Goal: Information Seeking & Learning: Learn about a topic

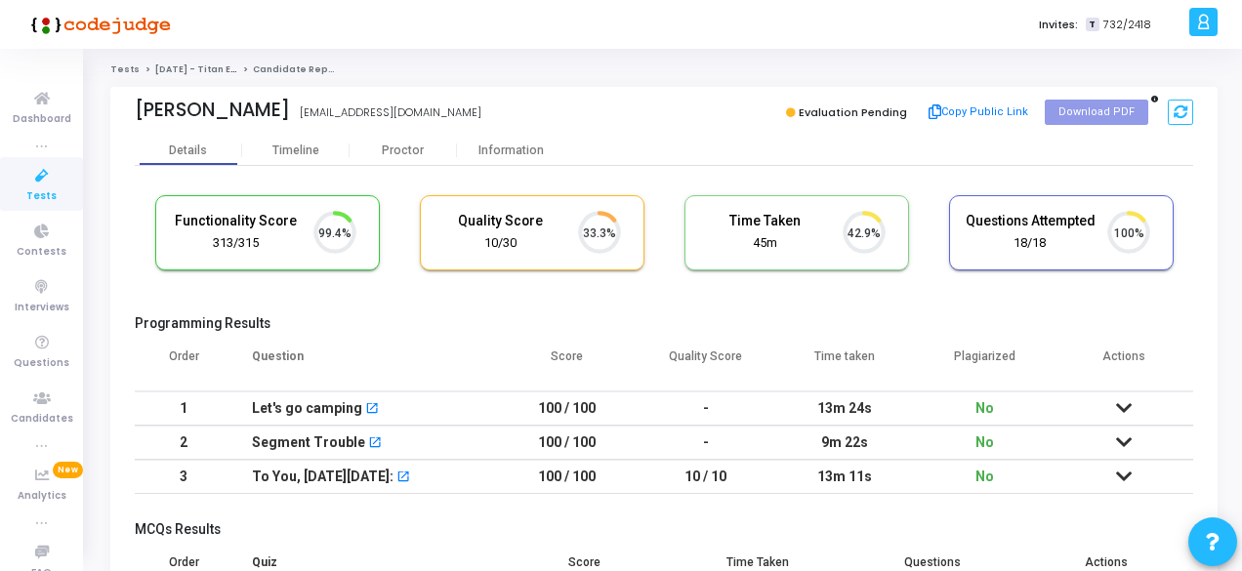
scroll to position [41, 49]
drag, startPoint x: 487, startPoint y: 108, endPoint x: 359, endPoint y: 114, distance: 128.1
click at [359, 114] on div "Harsh Ramsurat Yadav iit2022184@iiita.ac.in" at bounding box center [395, 113] width 520 height 28
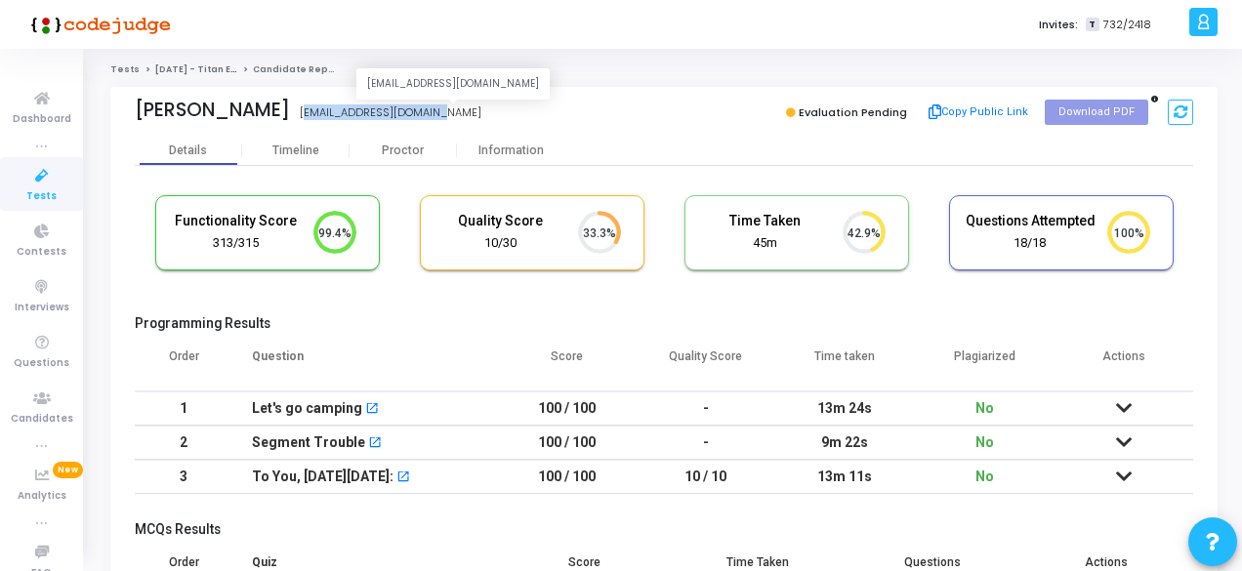
copy div "iit2022184@iiita.ac.in"
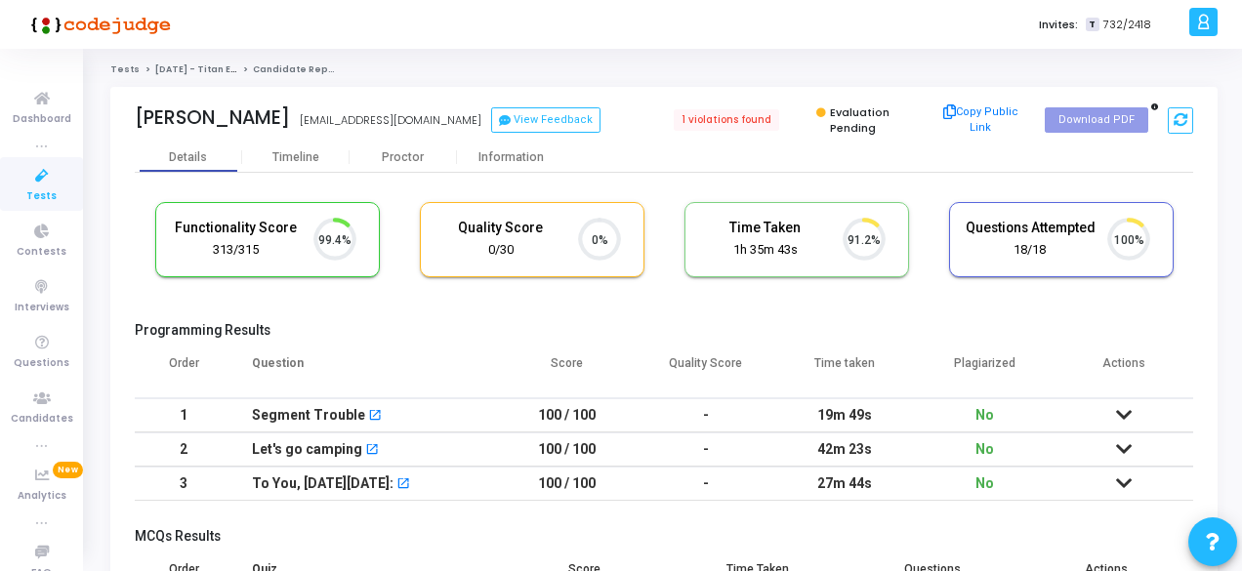
scroll to position [9, 8]
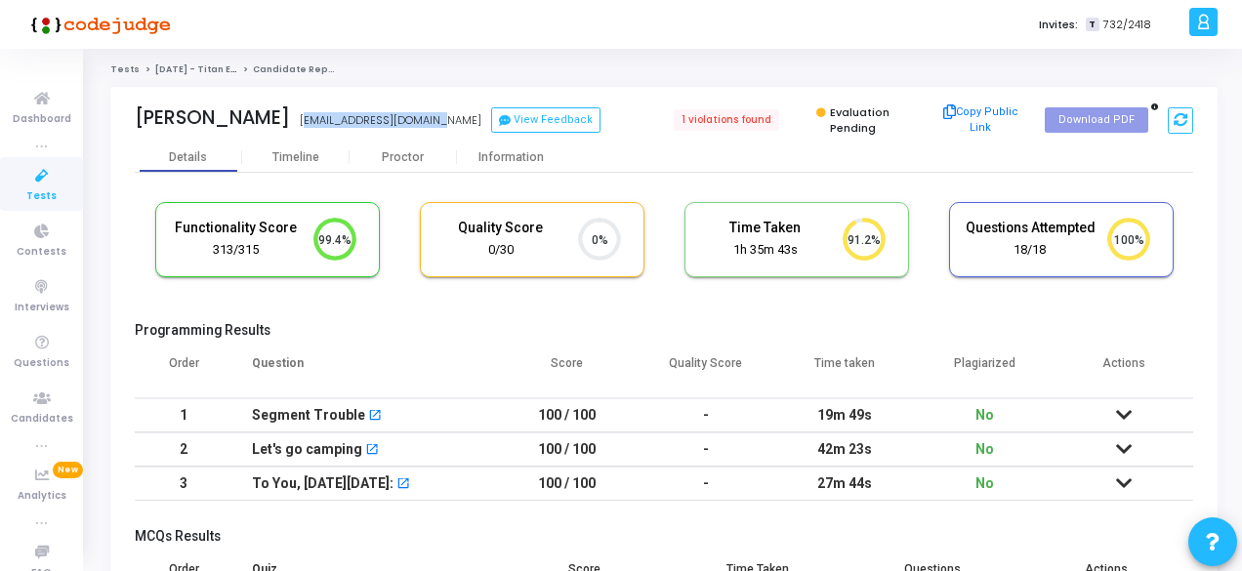
drag, startPoint x: 408, startPoint y: 115, endPoint x: 297, endPoint y: 116, distance: 111.3
click at [297, 116] on div "Paladiya Priyank iit2022126@iiita.ac.in View Feedback" at bounding box center [395, 120] width 520 height 28
copy div "iit2022126@iiita.ac.in"
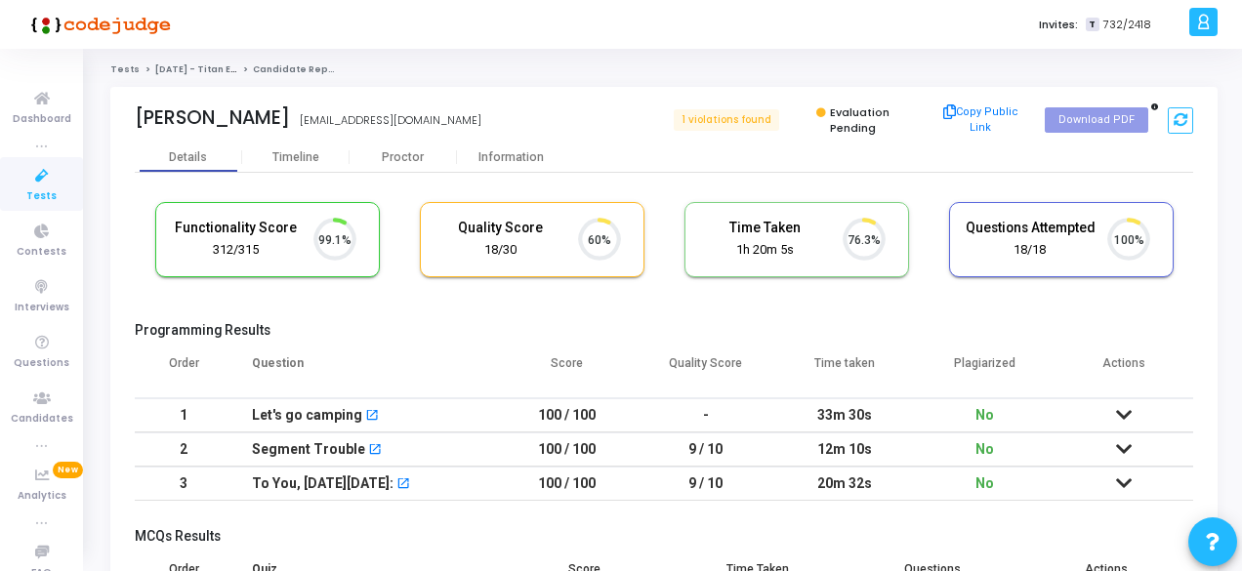
scroll to position [41, 49]
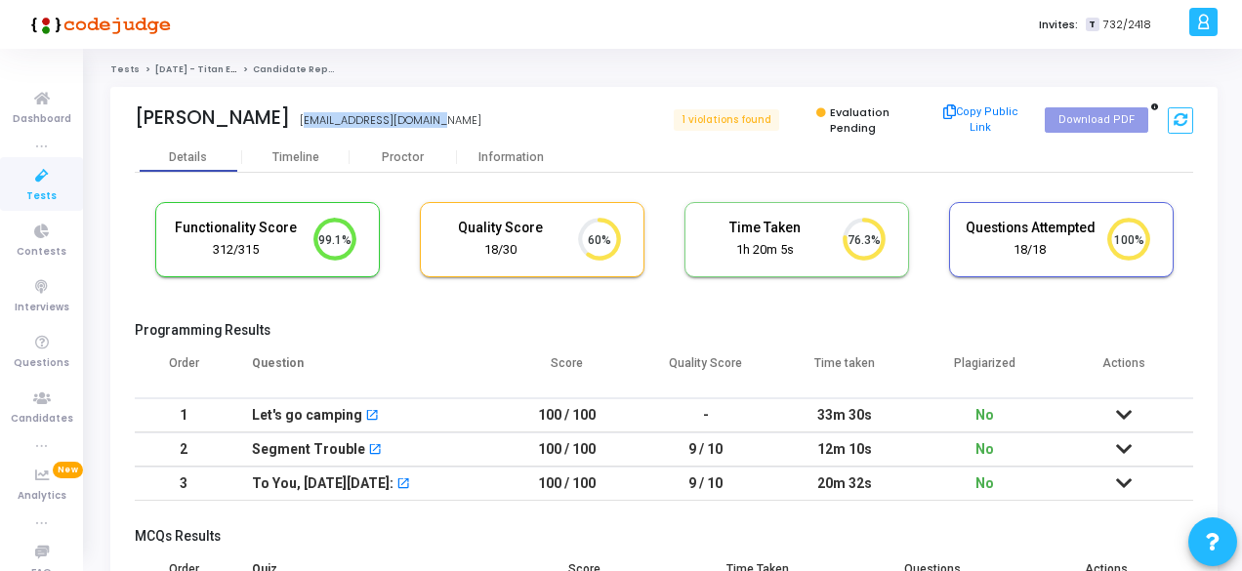
drag, startPoint x: 432, startPoint y: 108, endPoint x: 332, endPoint y: 112, distance: 99.7
click at [332, 112] on div "Priyanshi Khataniya iit2022064@iiita.ac.in" at bounding box center [395, 120] width 520 height 28
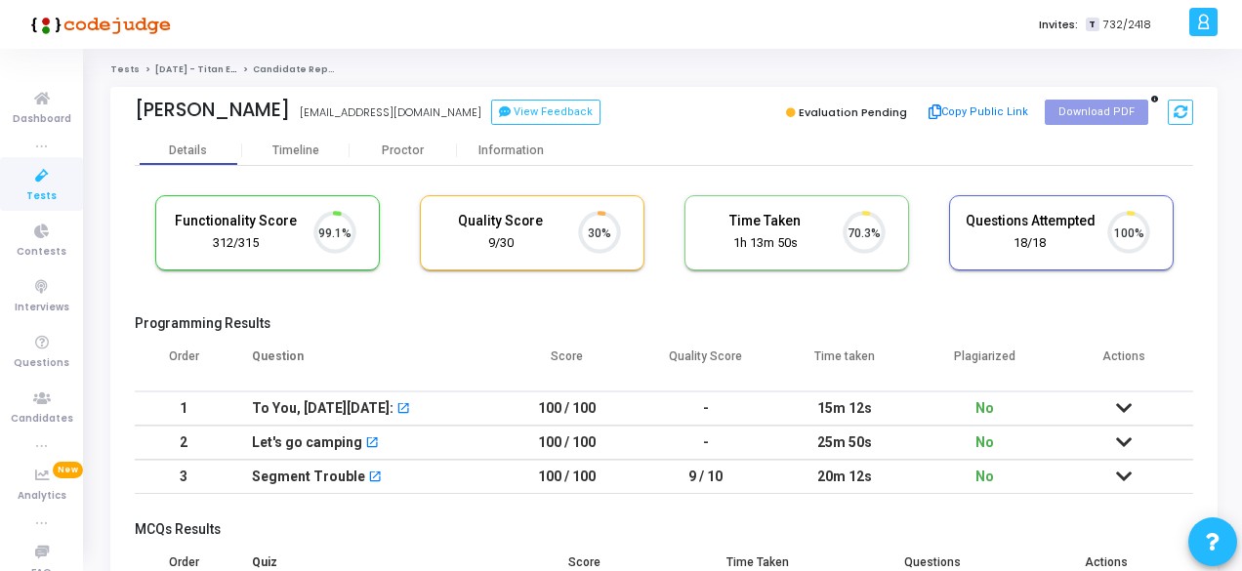
scroll to position [41, 49]
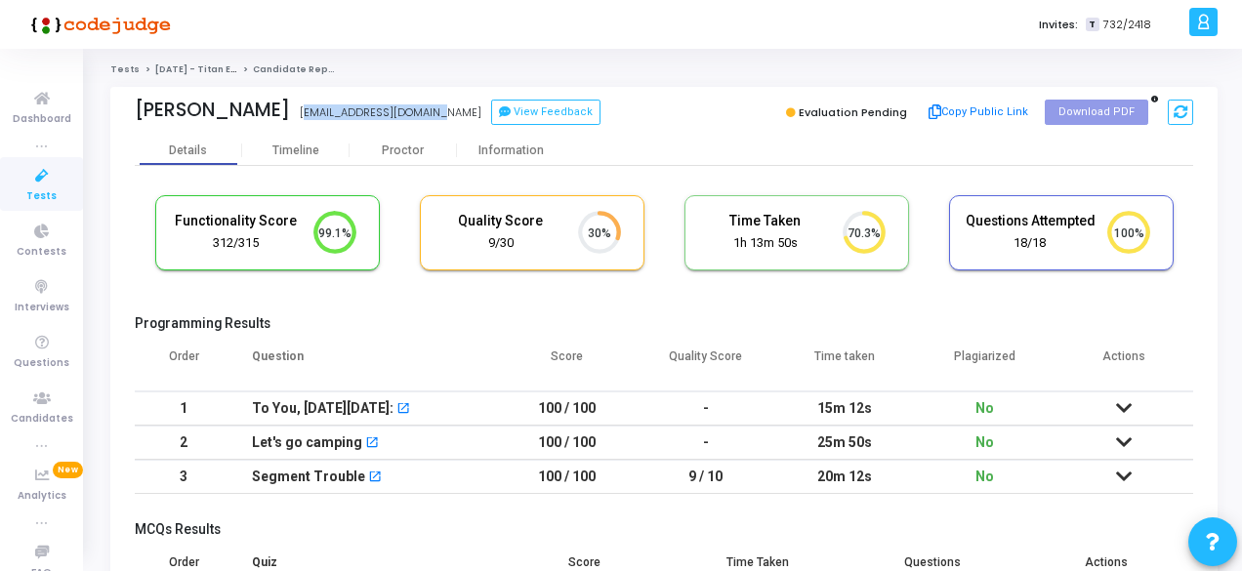
drag, startPoint x: 411, startPoint y: 110, endPoint x: 295, endPoint y: 104, distance: 116.4
click at [295, 104] on div "Siddharth Singh iib2022020@iiita.ac.in View Feedback" at bounding box center [395, 113] width 520 height 28
copy div "iib2022020@iiita.ac.in"
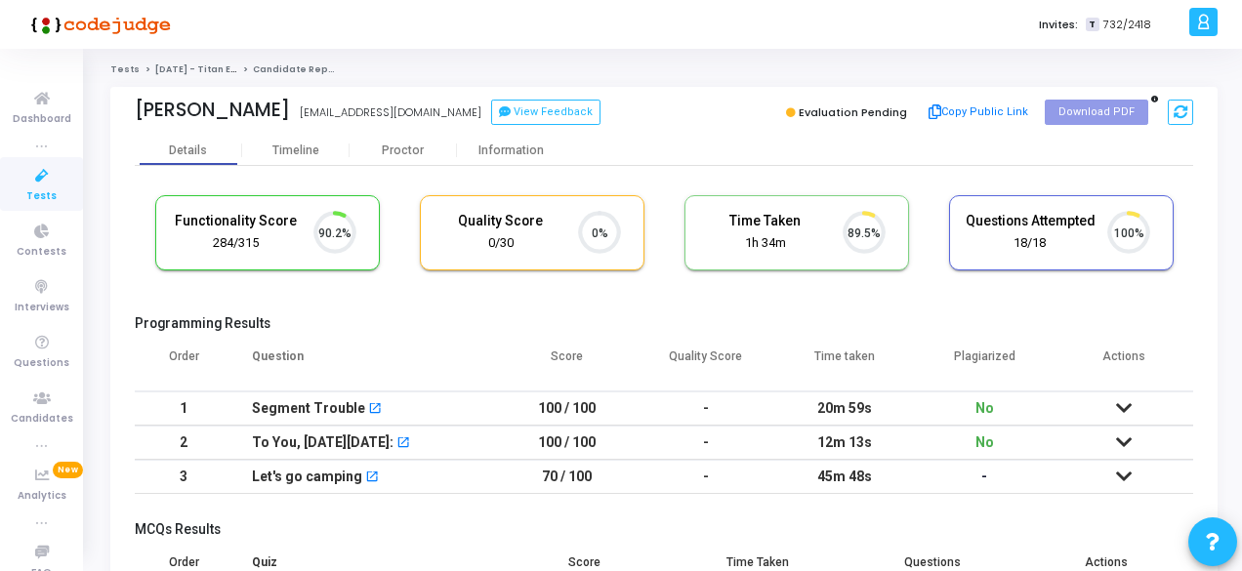
scroll to position [9, 8]
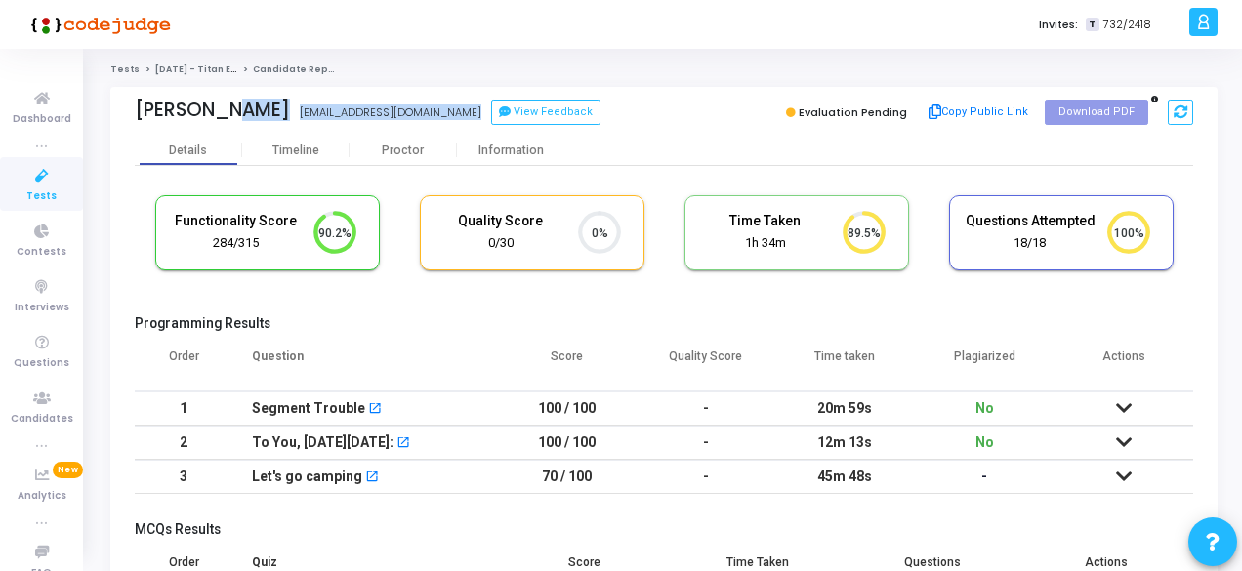
drag, startPoint x: 347, startPoint y: 107, endPoint x: 225, endPoint y: 101, distance: 122.3
click at [225, 101] on div "[PERSON_NAME] [EMAIL_ADDRESS][DOMAIN_NAME] View Feedback" at bounding box center [395, 113] width 520 height 28
copy div "[EMAIL_ADDRESS][DOMAIN_NAME] [EMAIL_ADDRESS][DOMAIN_NAME] View Feedback"
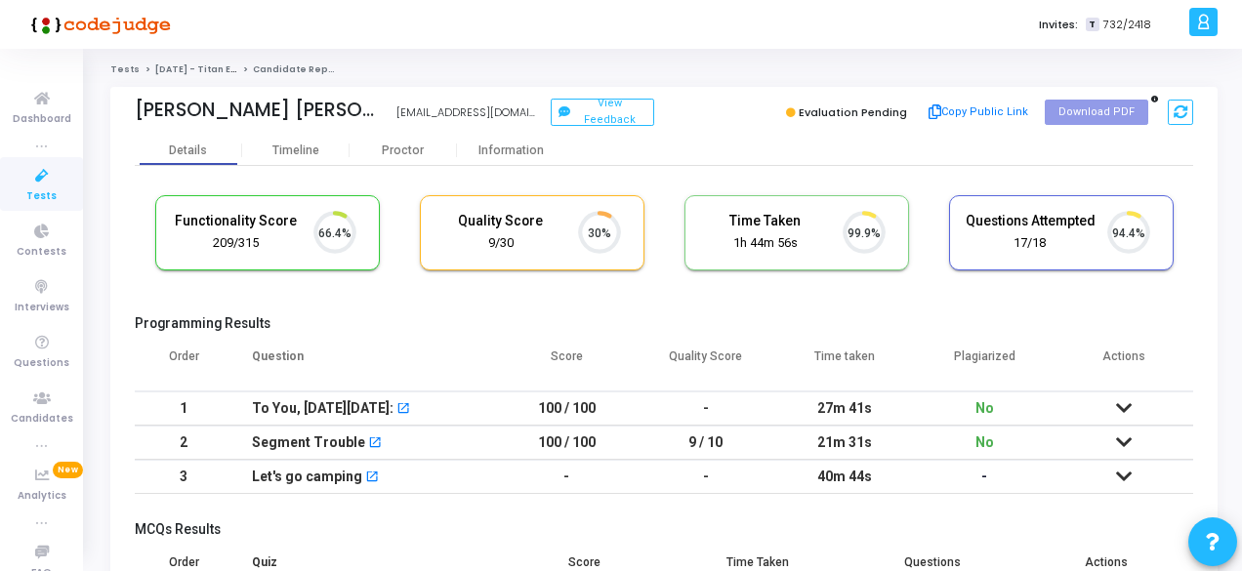
scroll to position [41, 49]
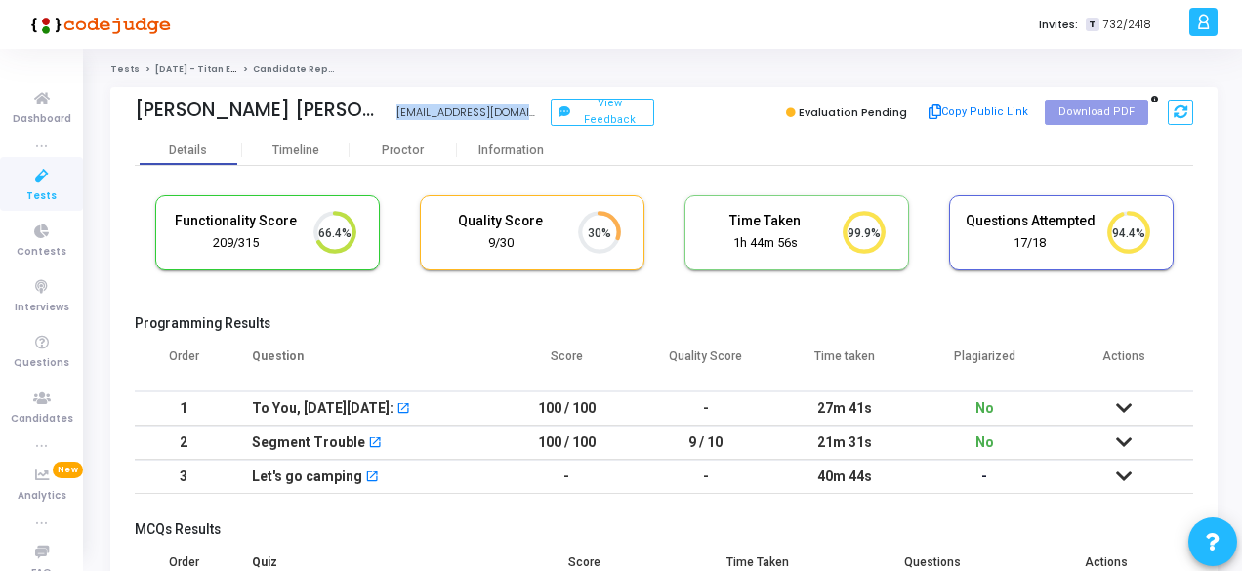
drag, startPoint x: 466, startPoint y: 110, endPoint x: 342, endPoint y: 112, distance: 124.0
click at [342, 112] on div "Sanjay Manikrao Paul iec2022123@iiita.ac.in View Feedback" at bounding box center [395, 113] width 520 height 28
copy div "iec2022123@iiita.ac.in"
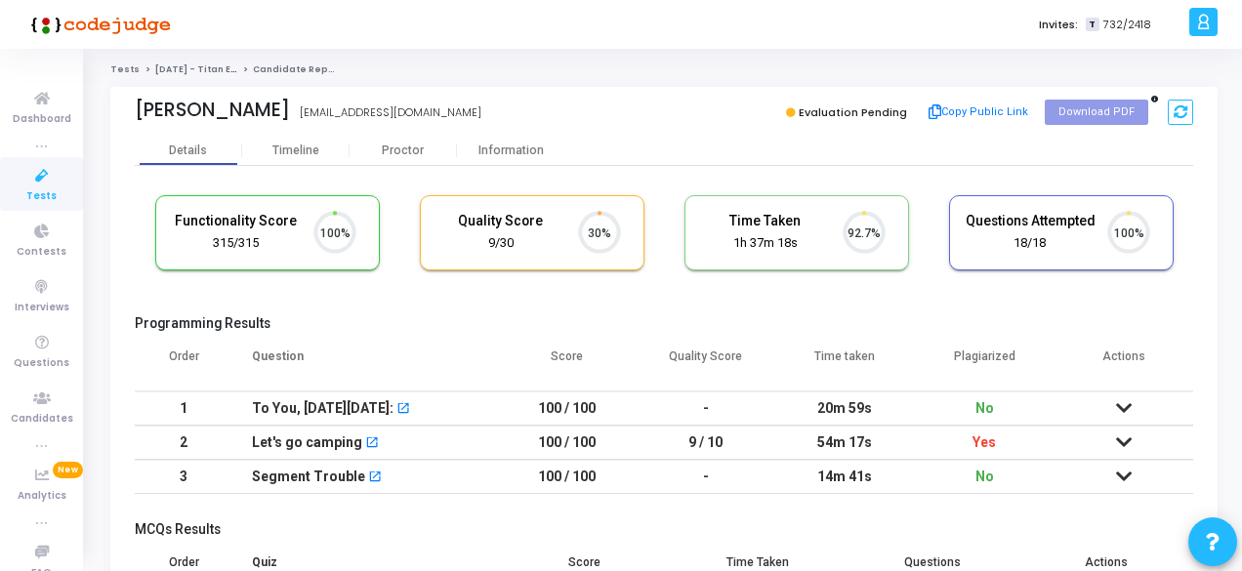
scroll to position [41, 49]
click at [406, 146] on div "Proctor" at bounding box center [403, 151] width 107 height 15
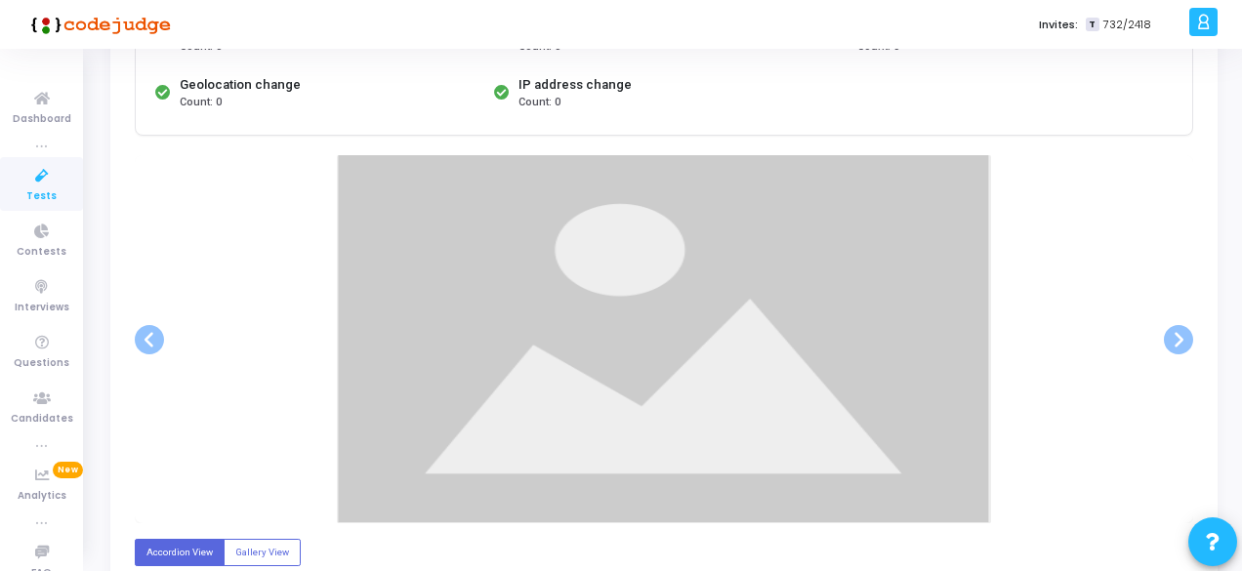
scroll to position [293, 0]
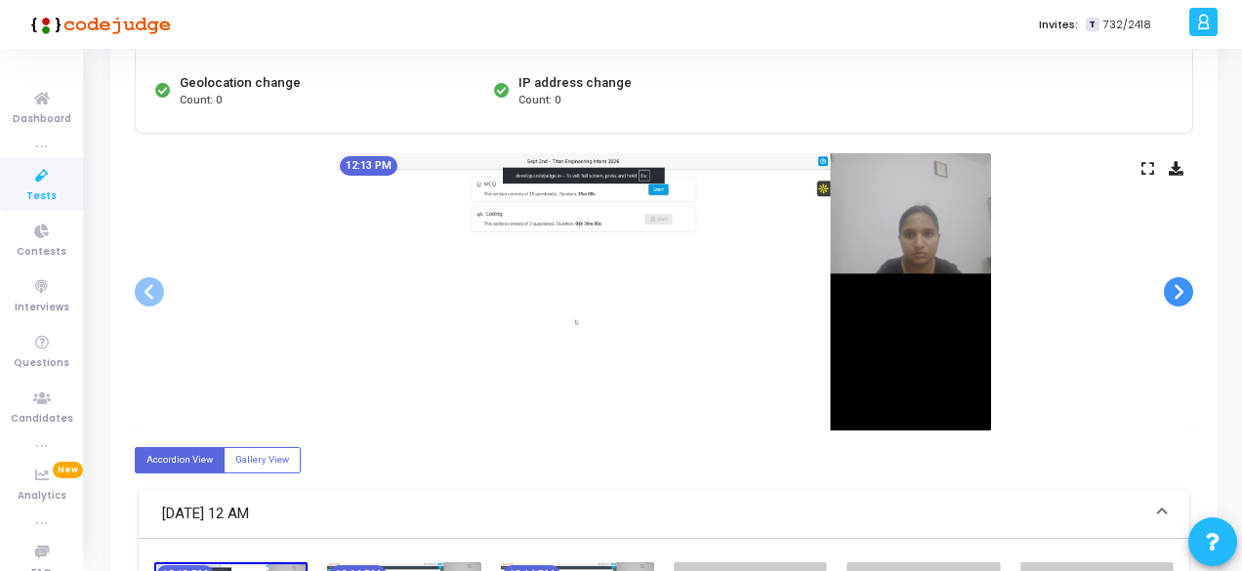
click at [1183, 286] on span at bounding box center [1178, 291] width 29 height 29
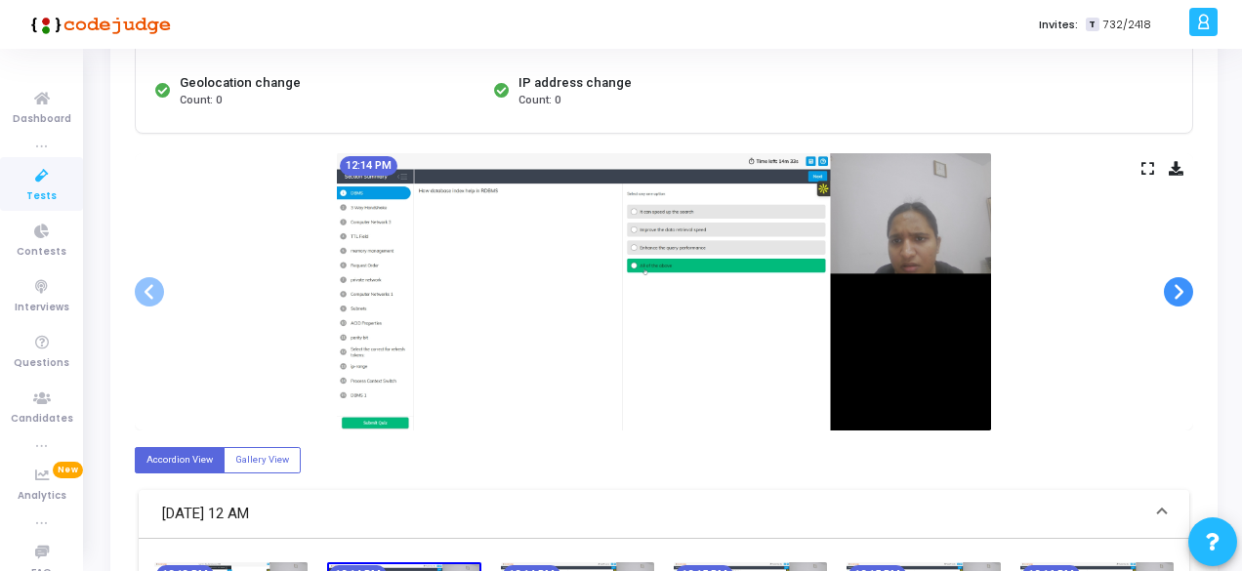
click at [1183, 286] on span at bounding box center [1178, 291] width 29 height 29
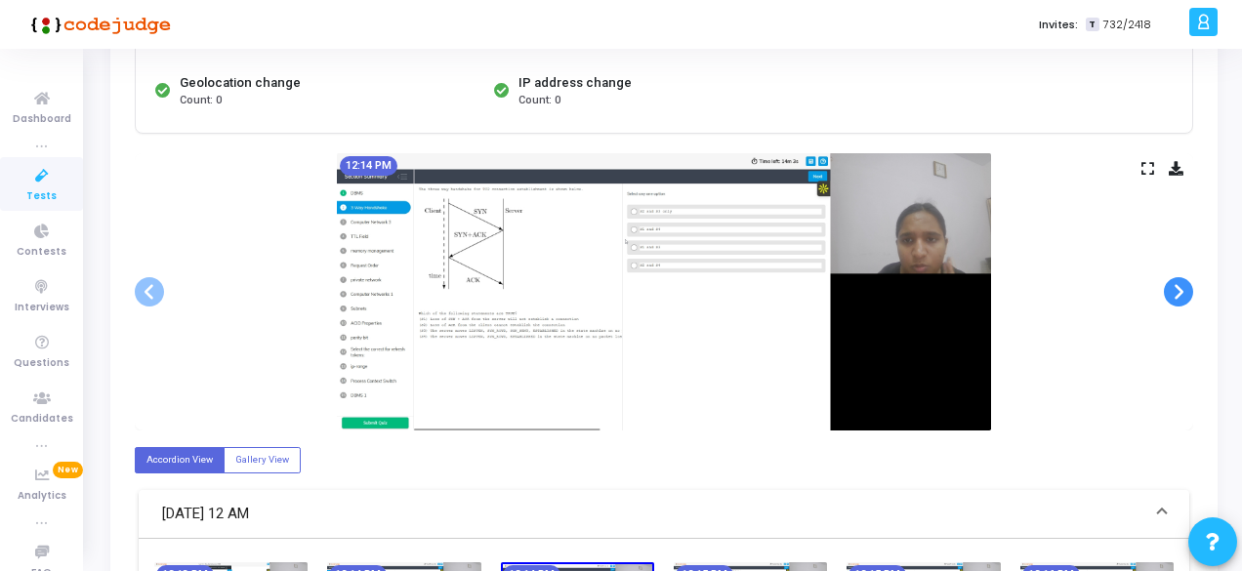
click at [1183, 286] on span at bounding box center [1178, 291] width 29 height 29
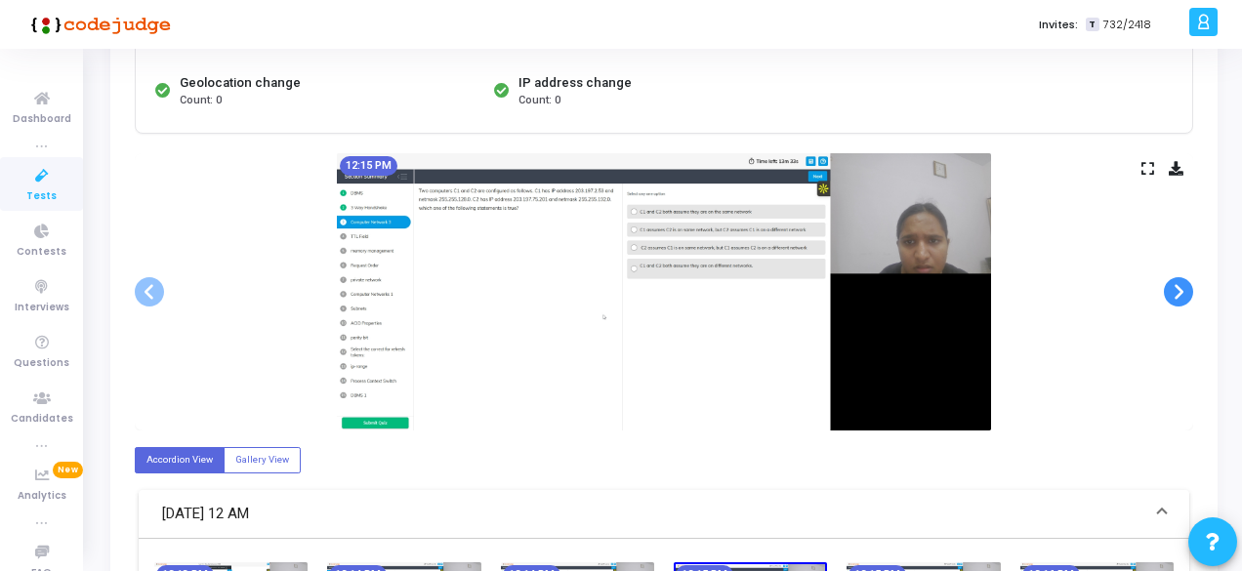
click at [1183, 286] on span at bounding box center [1178, 291] width 29 height 29
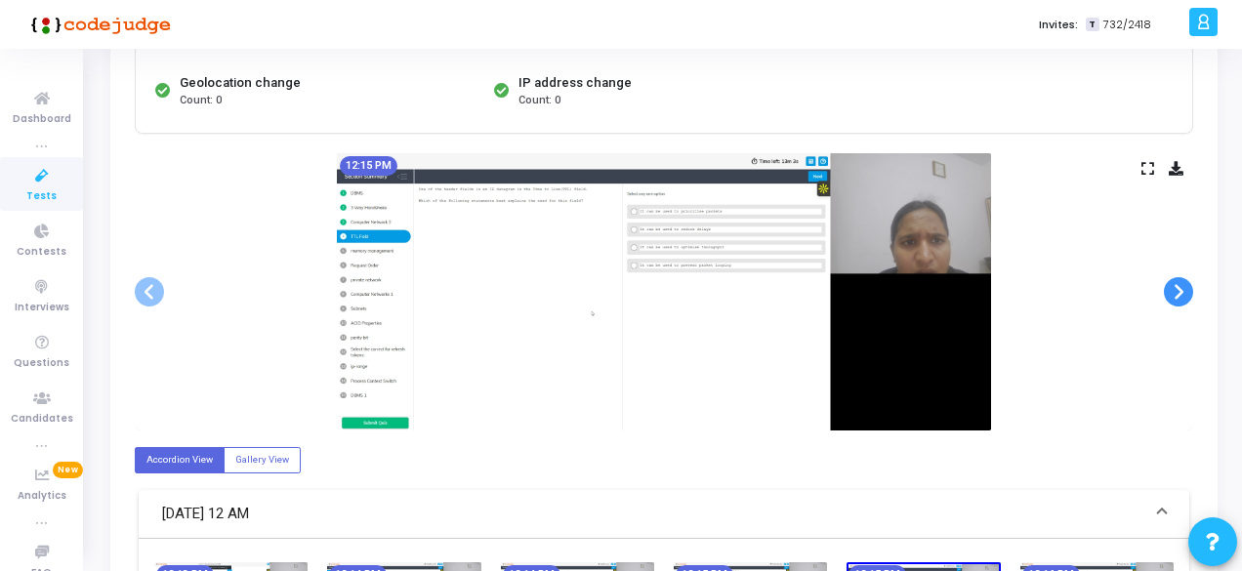
click at [1183, 286] on span at bounding box center [1178, 291] width 29 height 29
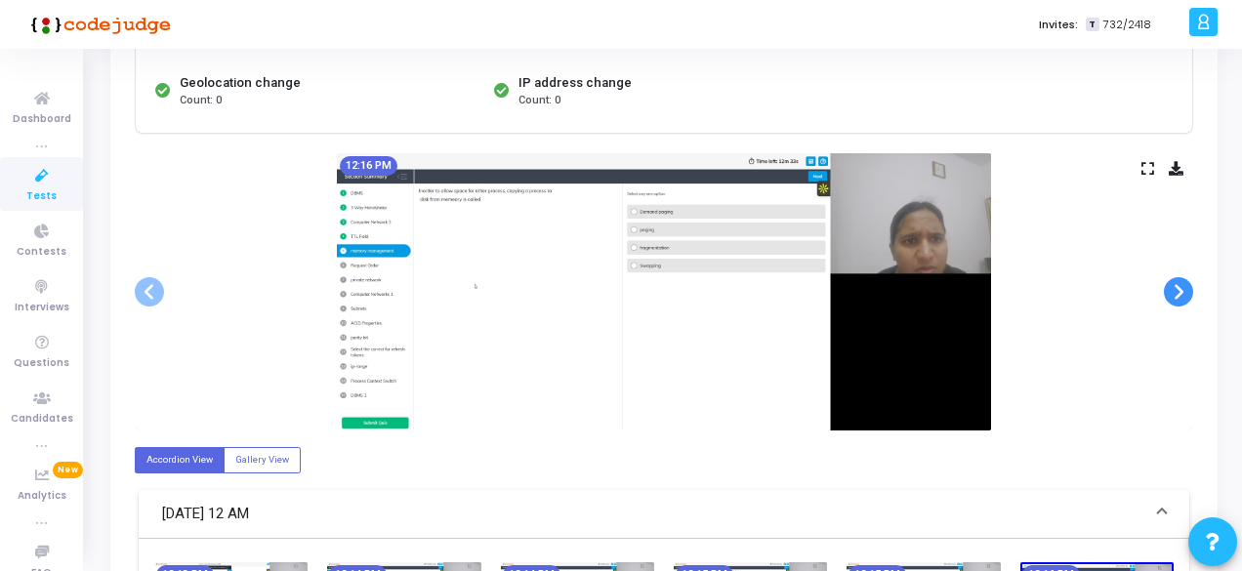
click at [1183, 286] on span at bounding box center [1178, 291] width 29 height 29
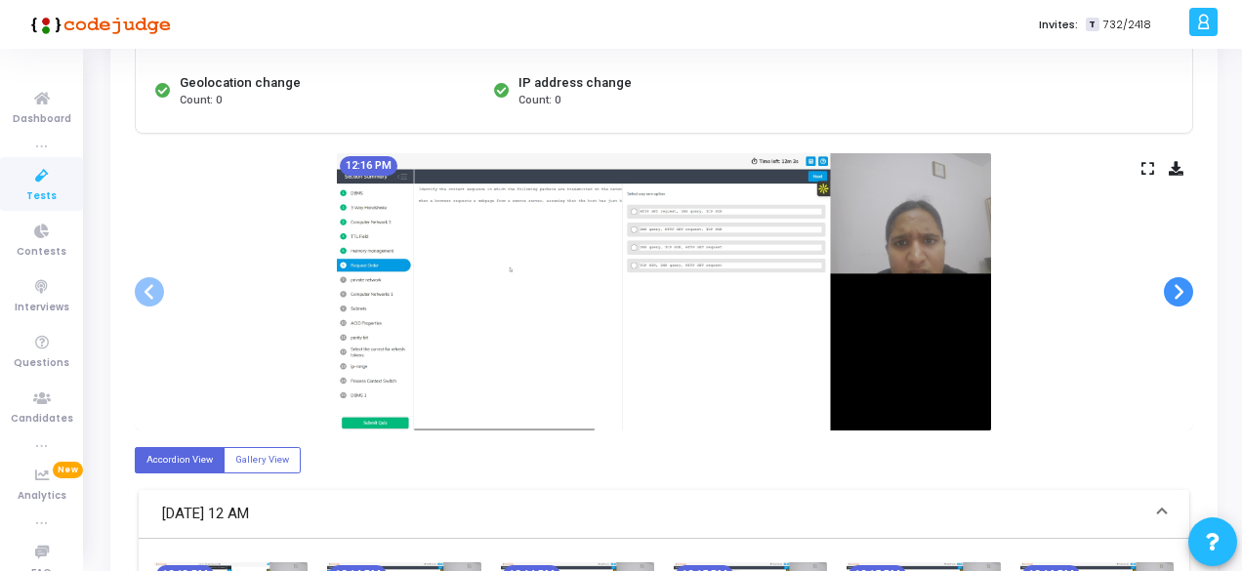
click at [1183, 286] on span at bounding box center [1178, 291] width 29 height 29
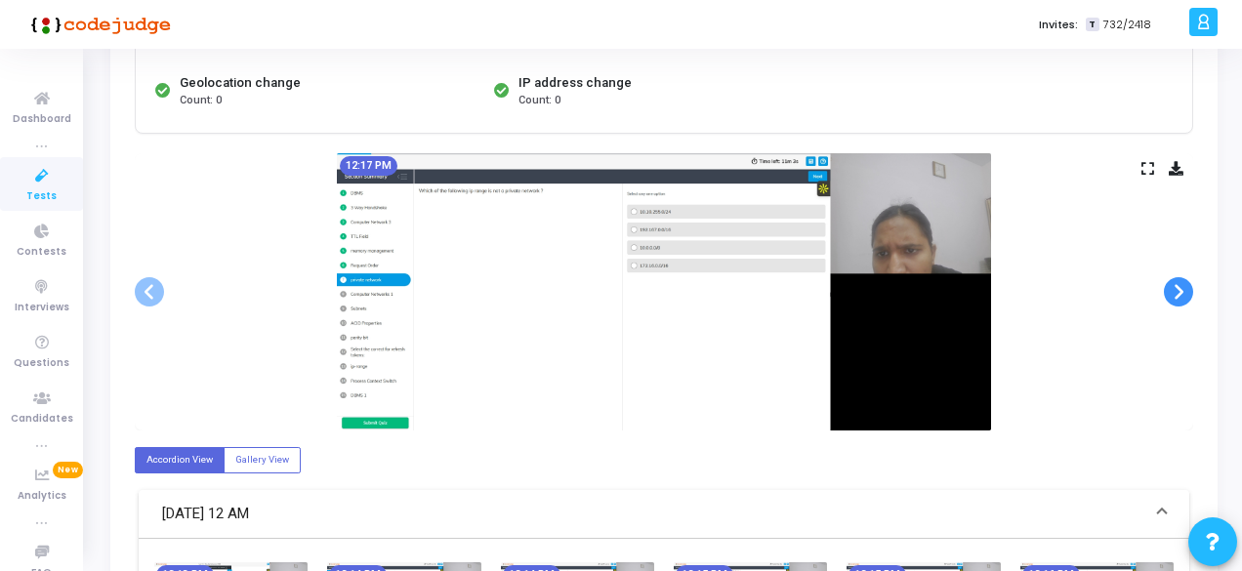
click at [1183, 286] on span at bounding box center [1178, 291] width 29 height 29
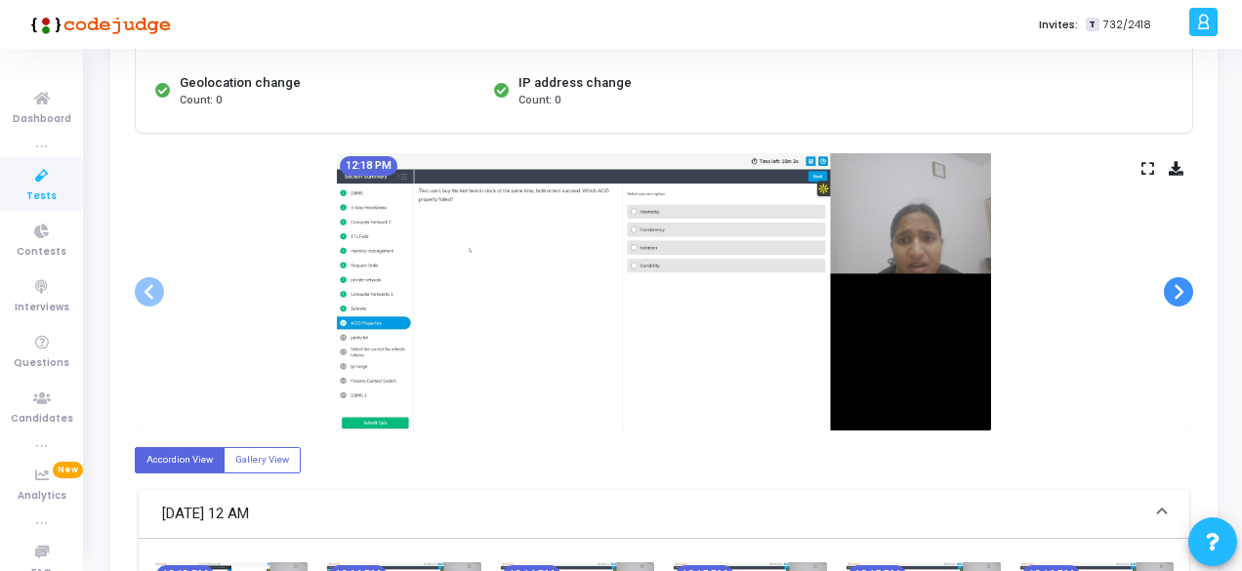
click at [1183, 286] on span at bounding box center [1178, 291] width 29 height 29
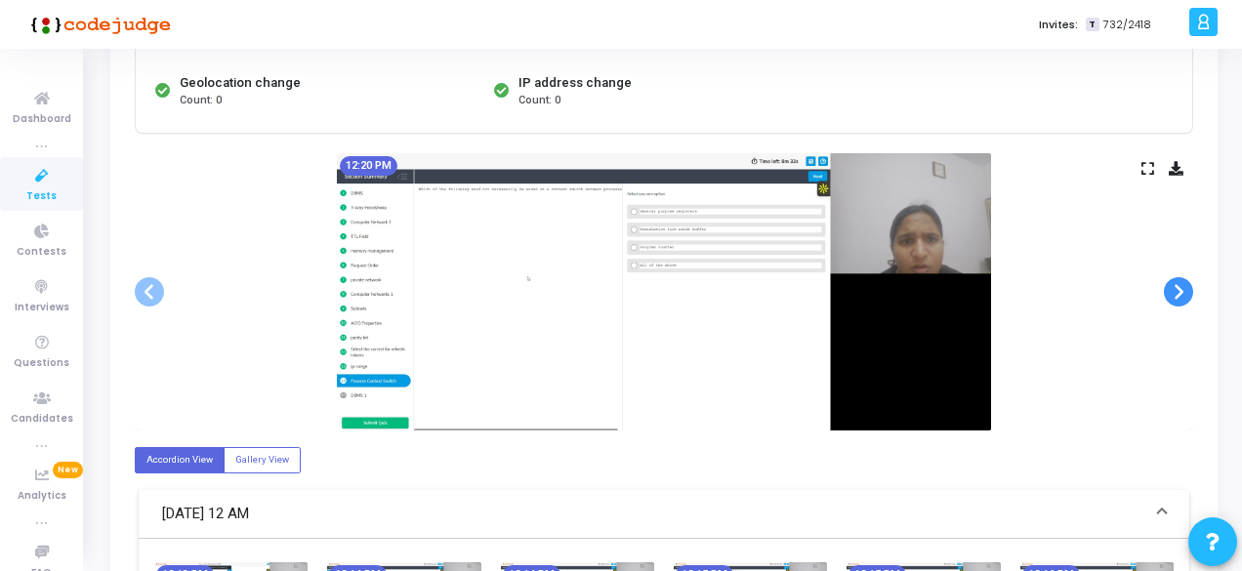
click at [1183, 286] on span at bounding box center [1178, 291] width 29 height 29
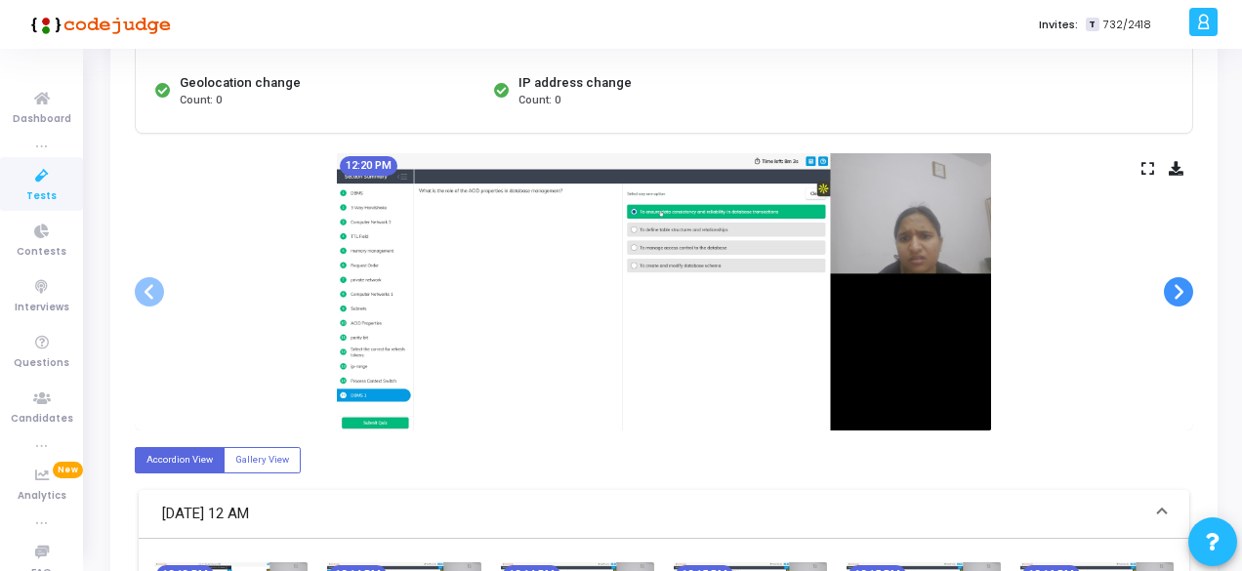
click at [1183, 286] on span at bounding box center [1178, 291] width 29 height 29
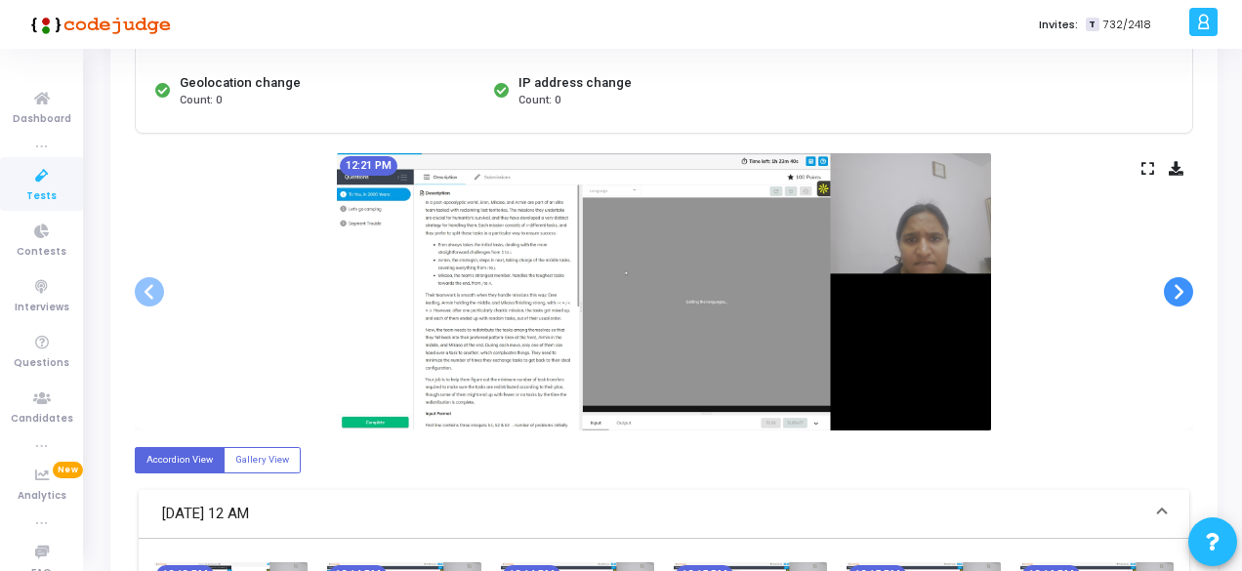
click at [1183, 286] on span at bounding box center [1178, 291] width 29 height 29
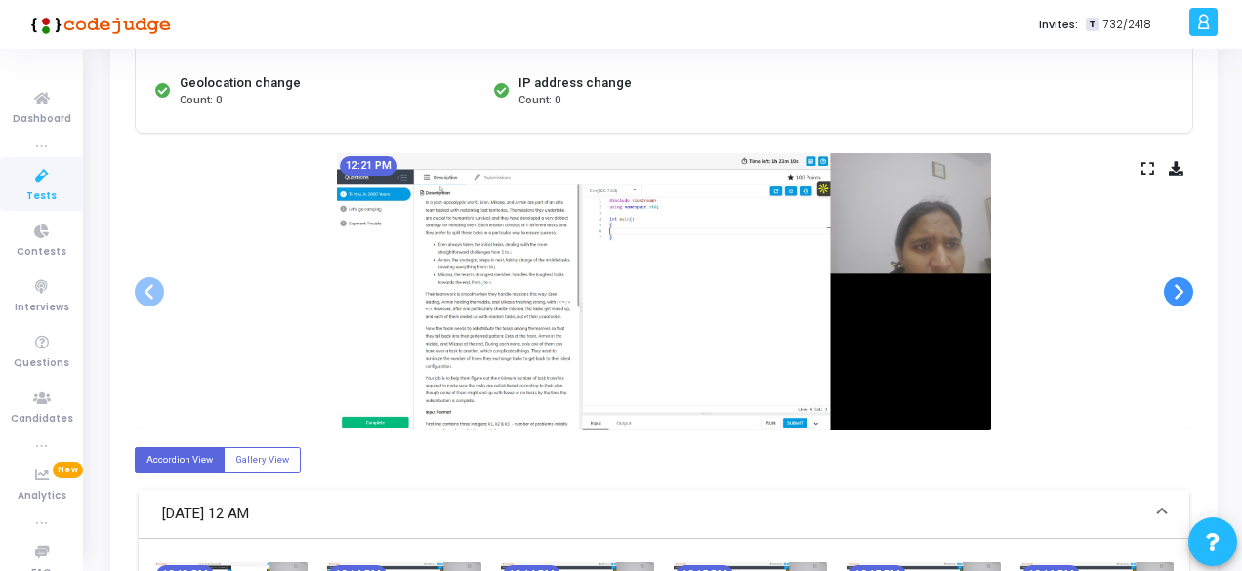
click at [1183, 286] on span at bounding box center [1178, 291] width 29 height 29
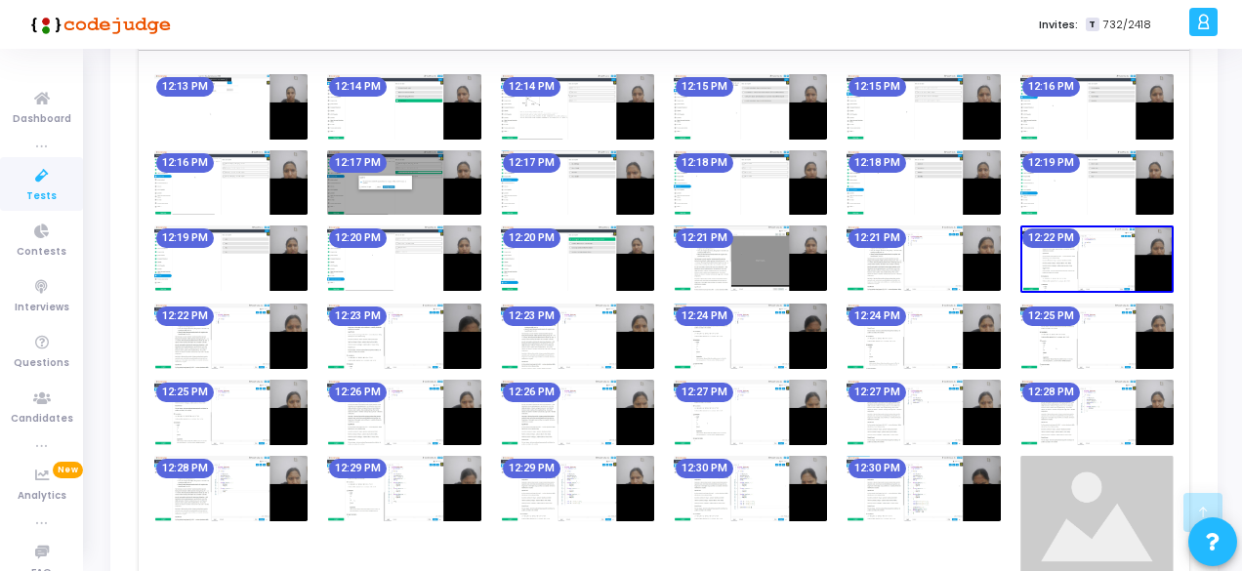
scroll to position [1172, 0]
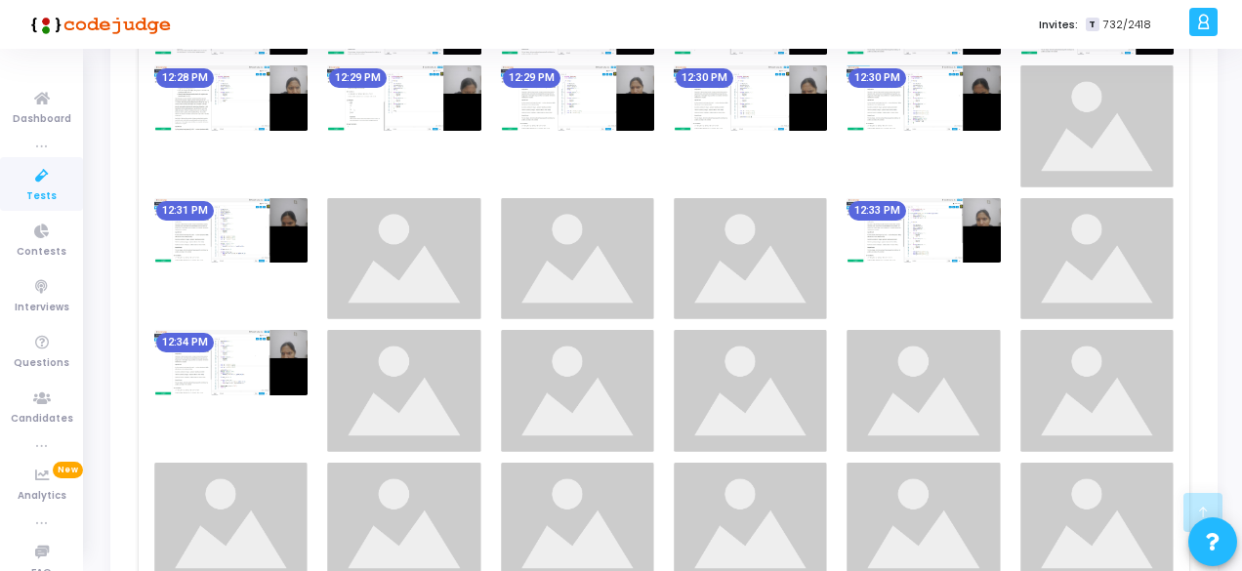
click at [561, 396] on img at bounding box center [577, 391] width 153 height 122
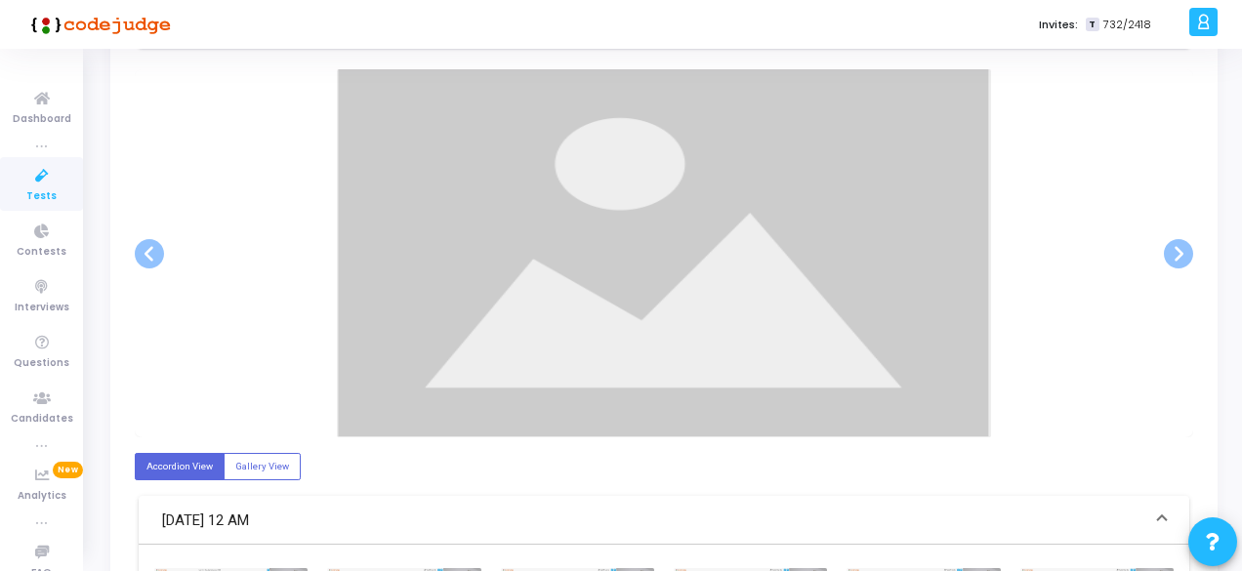
scroll to position [391, 0]
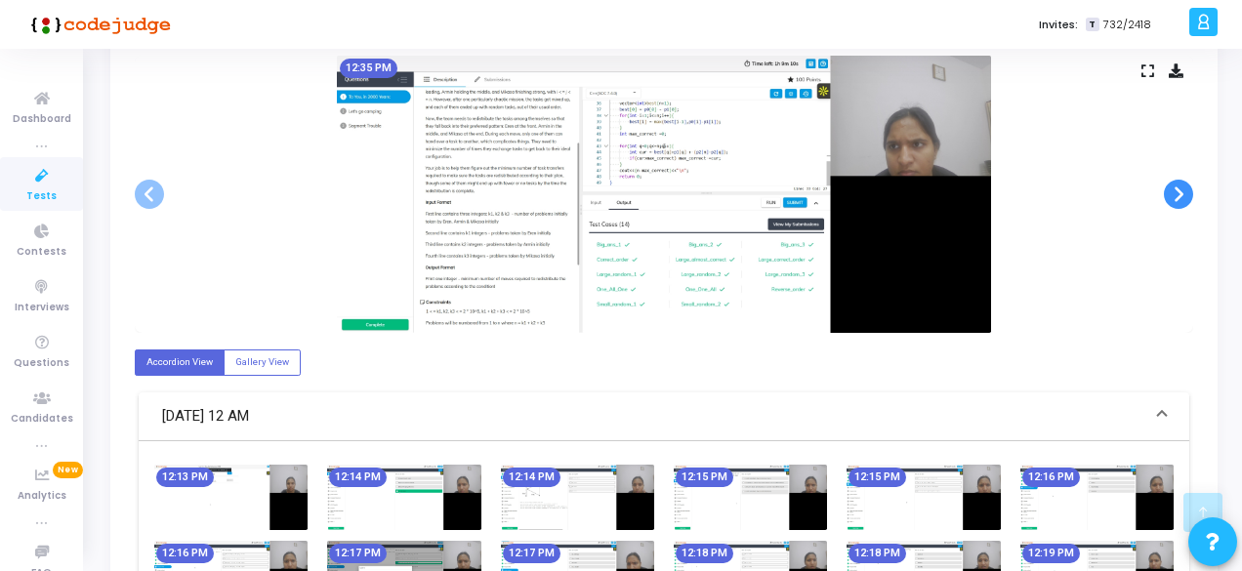
click at [1186, 190] on span at bounding box center [1178, 194] width 29 height 29
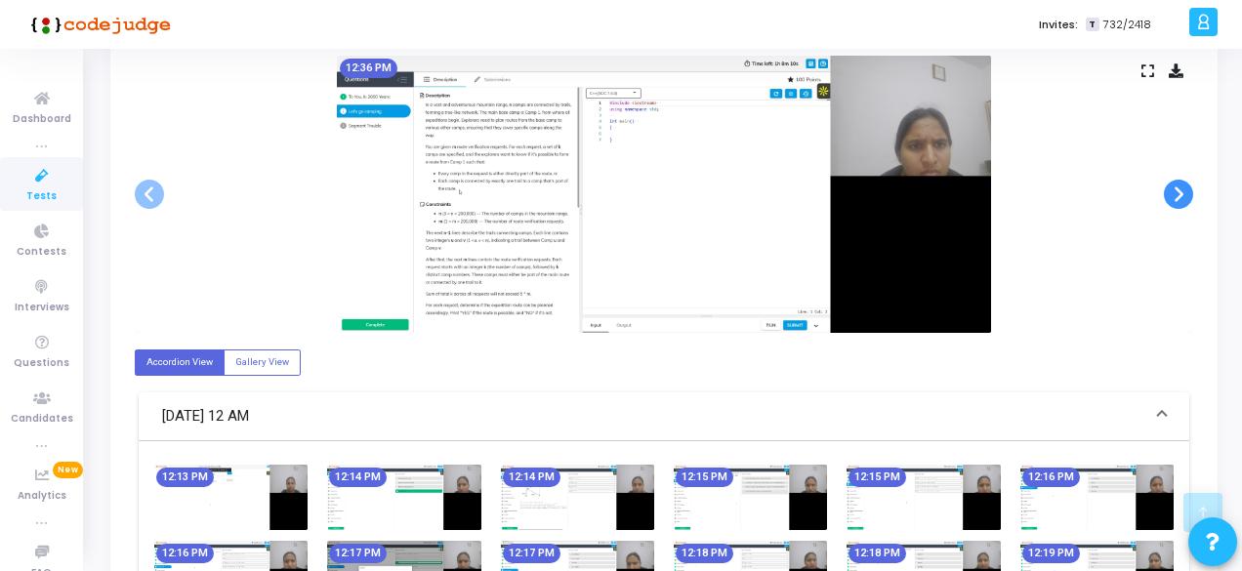
click at [1186, 190] on span at bounding box center [1178, 194] width 29 height 29
click at [0, 0] on div at bounding box center [0, 0] width 0 height 0
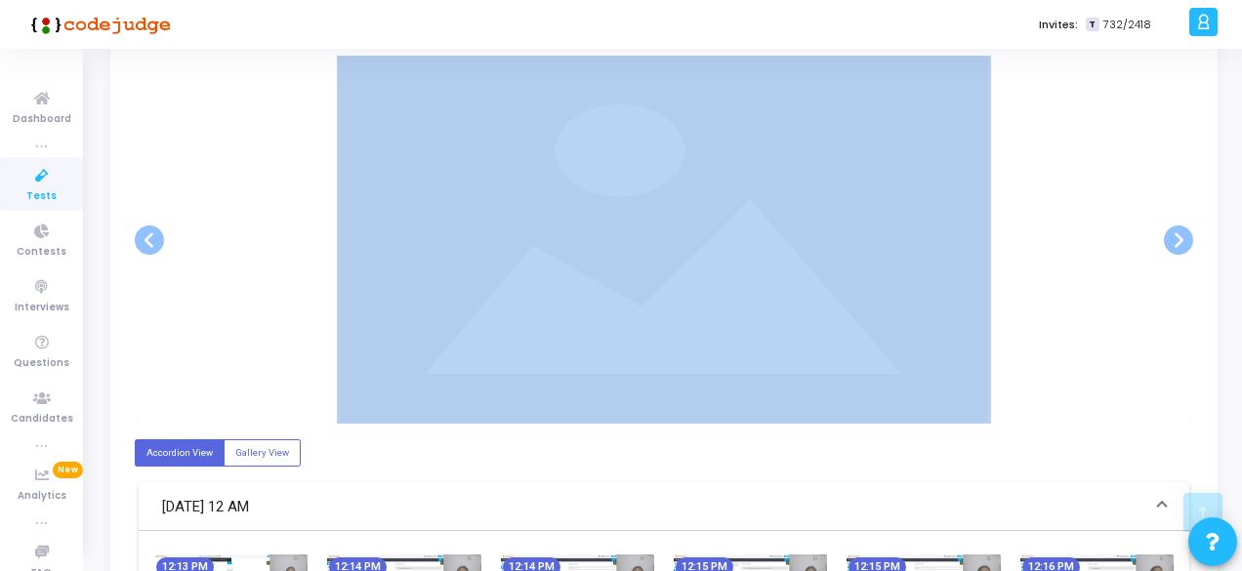
click at [1047, 320] on div at bounding box center [664, 240] width 1059 height 368
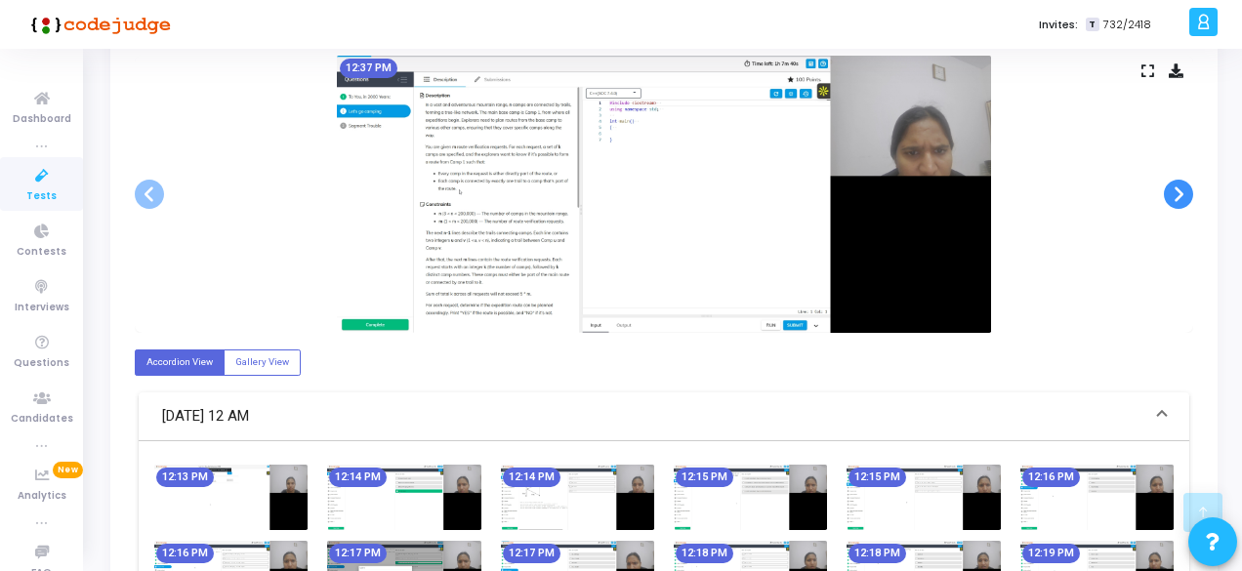
click at [1190, 188] on span at bounding box center [1178, 194] width 29 height 29
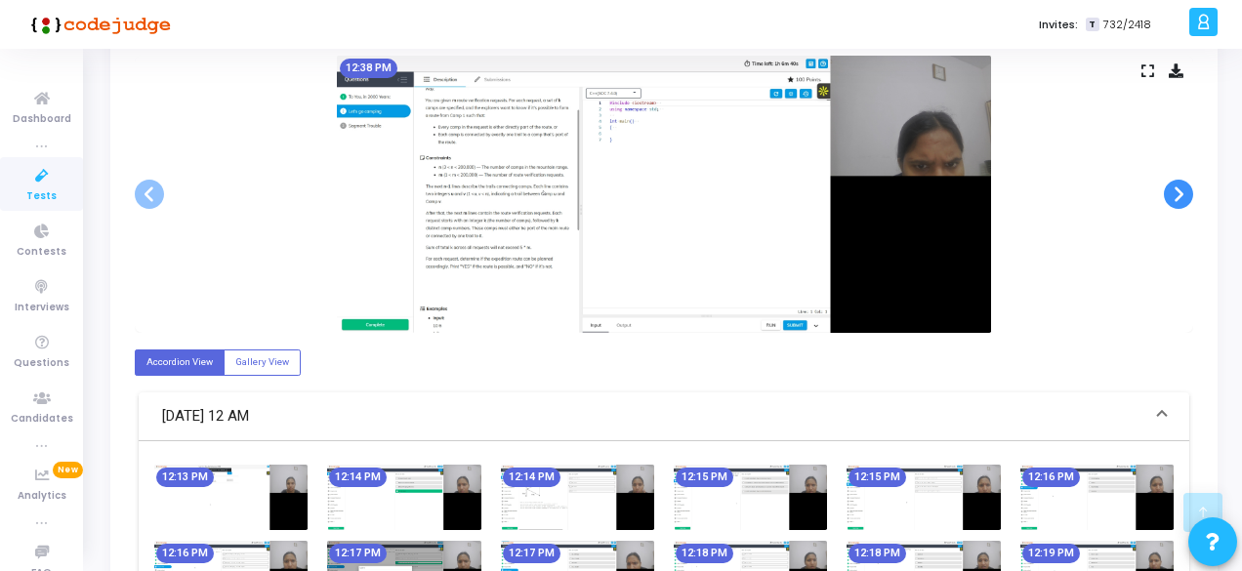
click at [1190, 188] on span at bounding box center [1178, 194] width 29 height 29
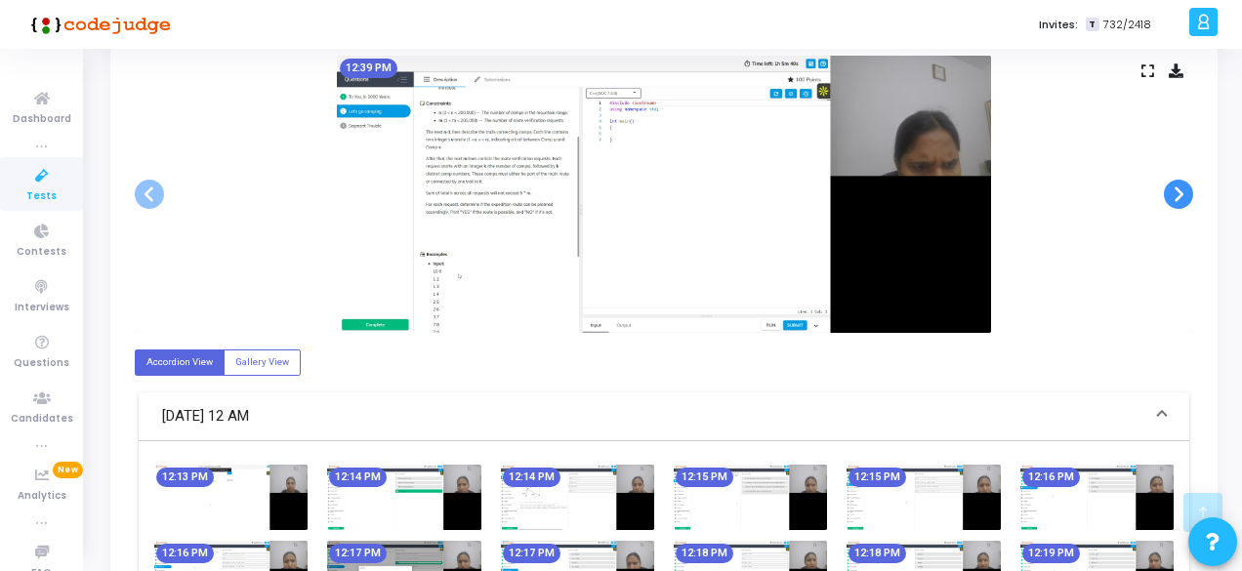
click at [1190, 188] on span at bounding box center [1178, 194] width 29 height 29
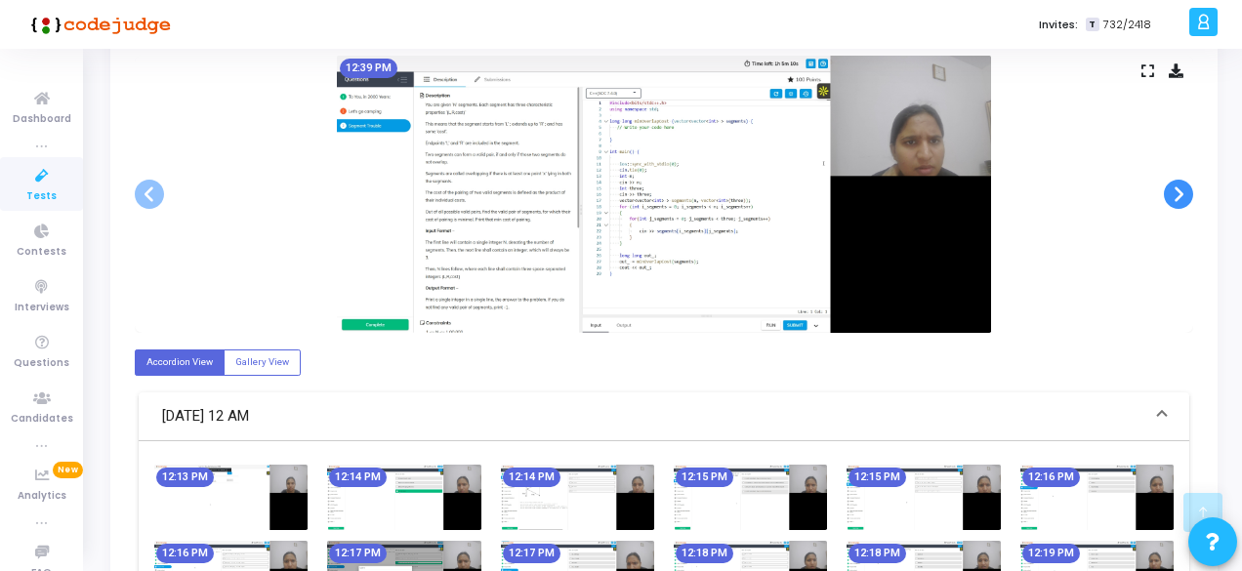
click at [1190, 188] on span at bounding box center [1178, 194] width 29 height 29
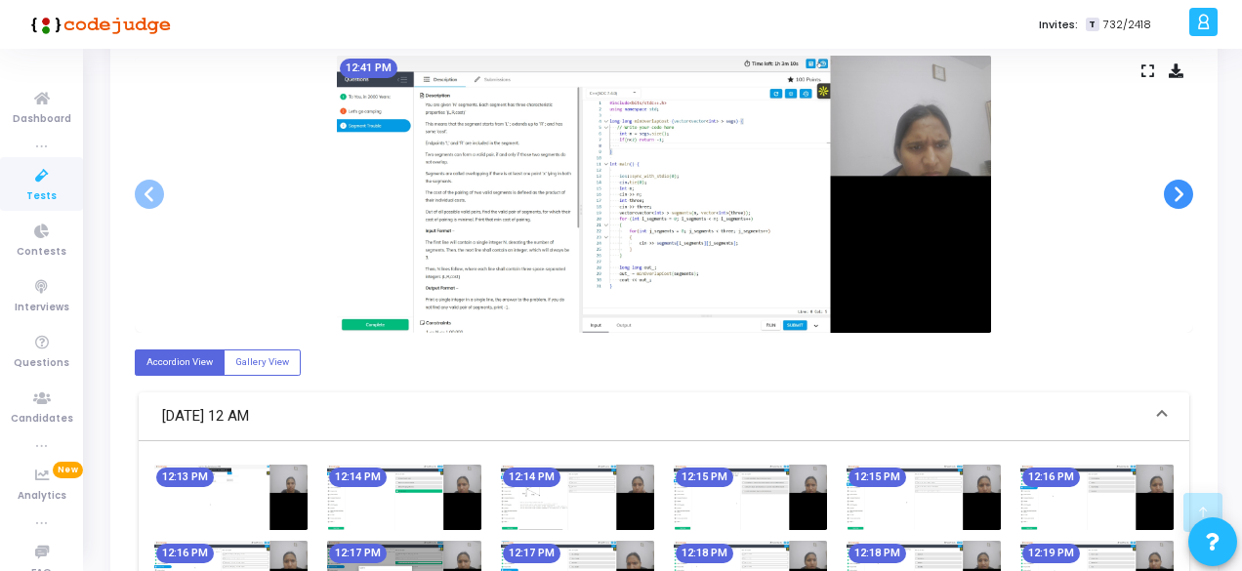
click at [1190, 188] on span at bounding box center [1178, 194] width 29 height 29
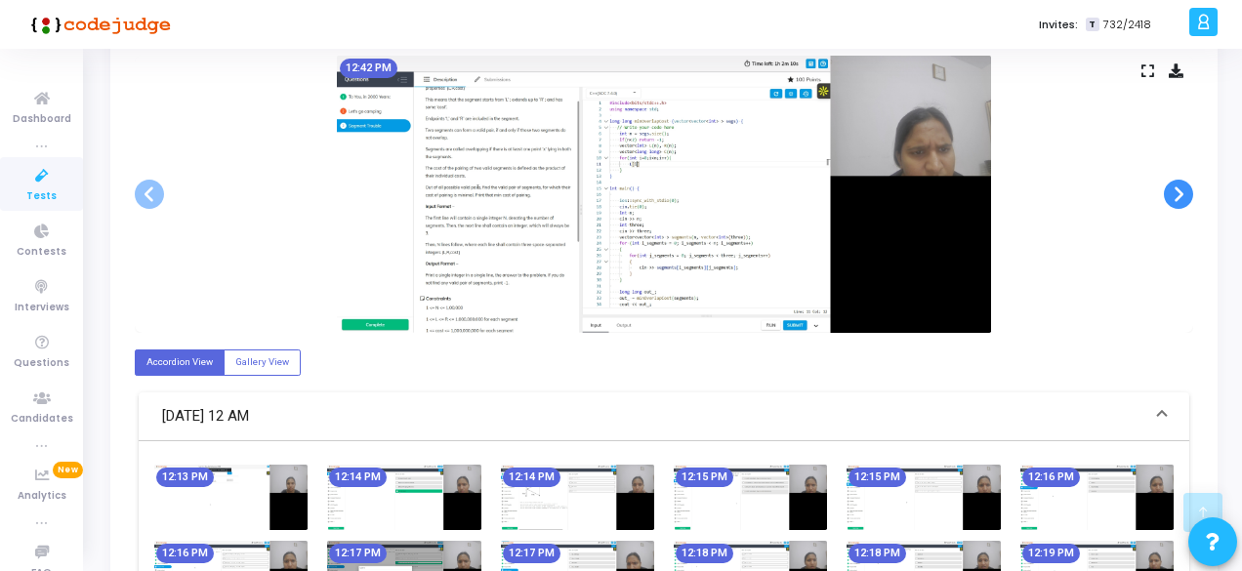
click at [1190, 188] on span at bounding box center [1178, 194] width 29 height 29
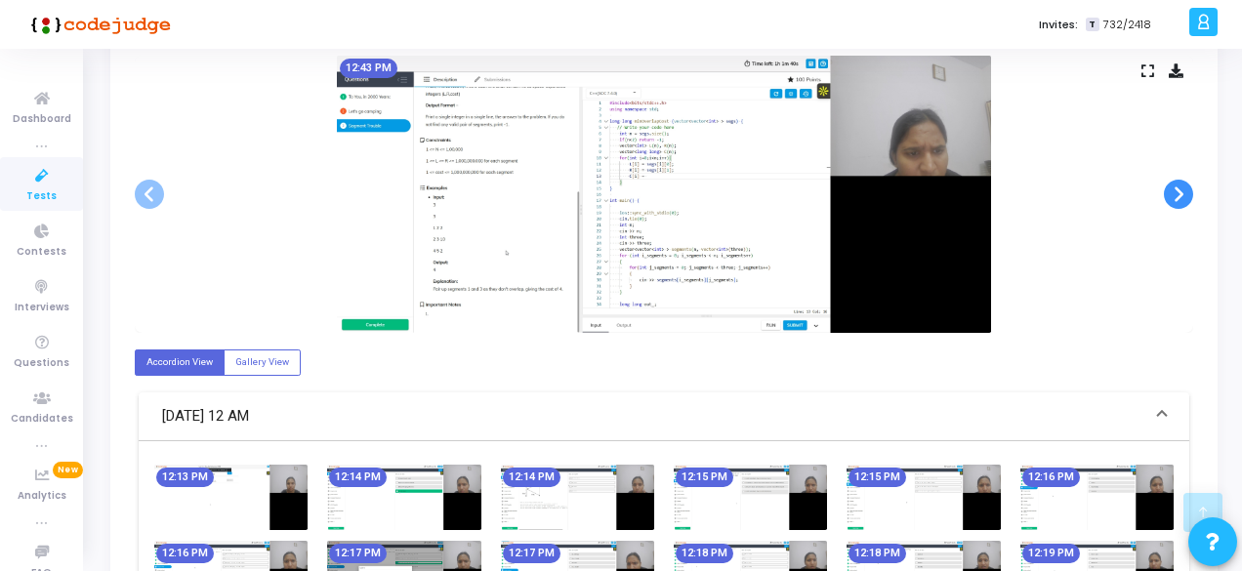
click at [1190, 188] on span at bounding box center [1178, 194] width 29 height 29
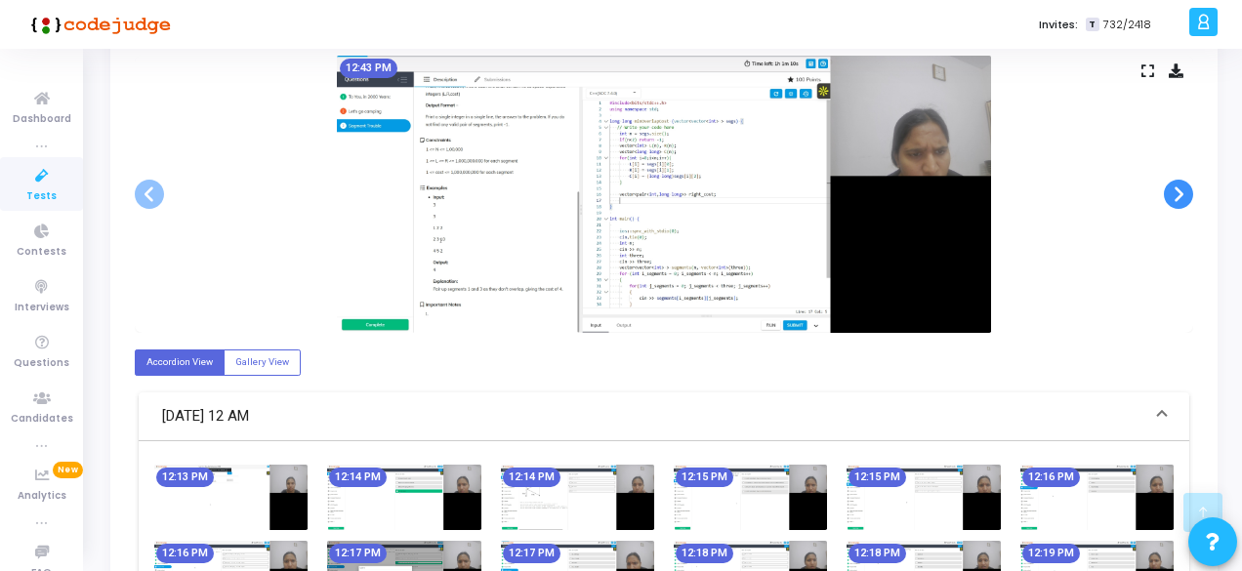
click at [1190, 188] on span at bounding box center [1178, 194] width 29 height 29
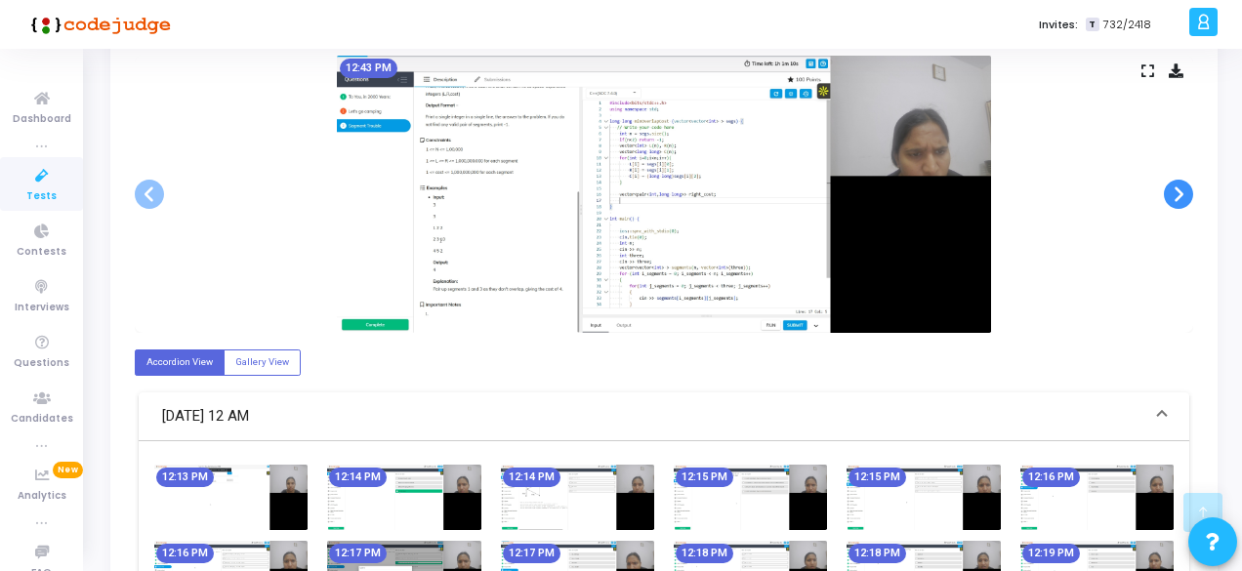
click at [1190, 188] on span at bounding box center [1178, 194] width 29 height 29
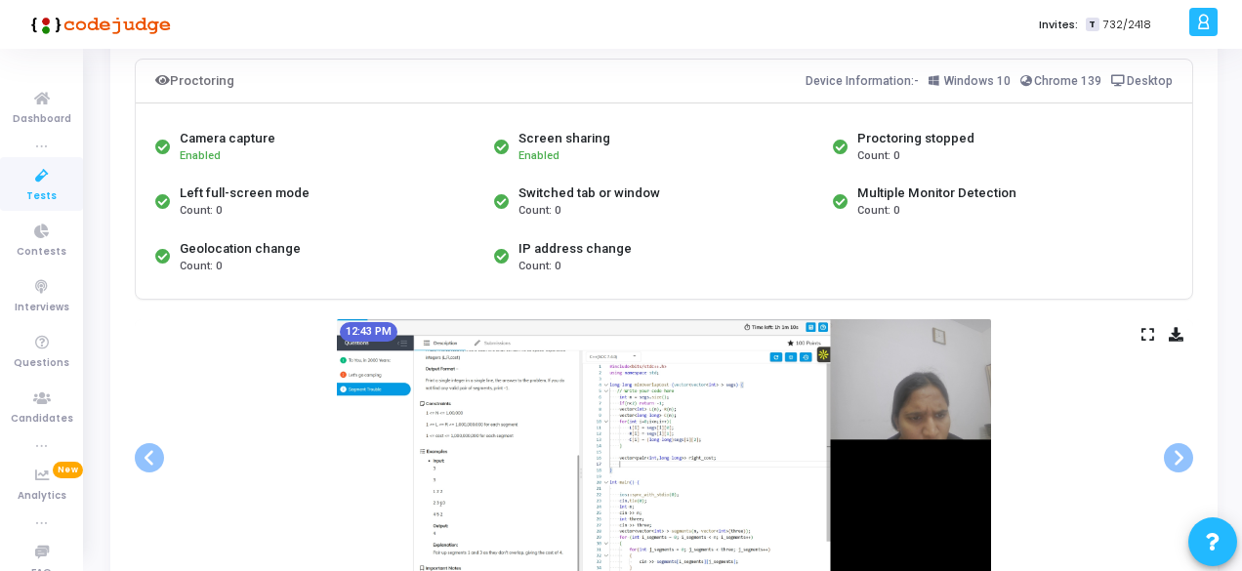
scroll to position [293, 0]
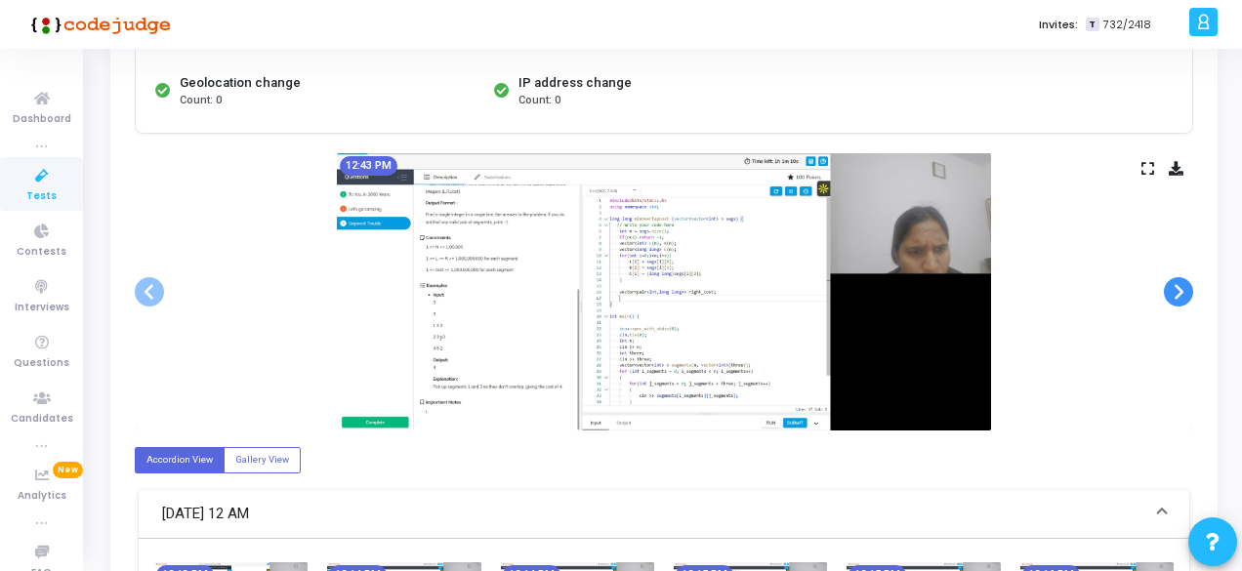
click at [1167, 285] on span at bounding box center [1178, 291] width 29 height 29
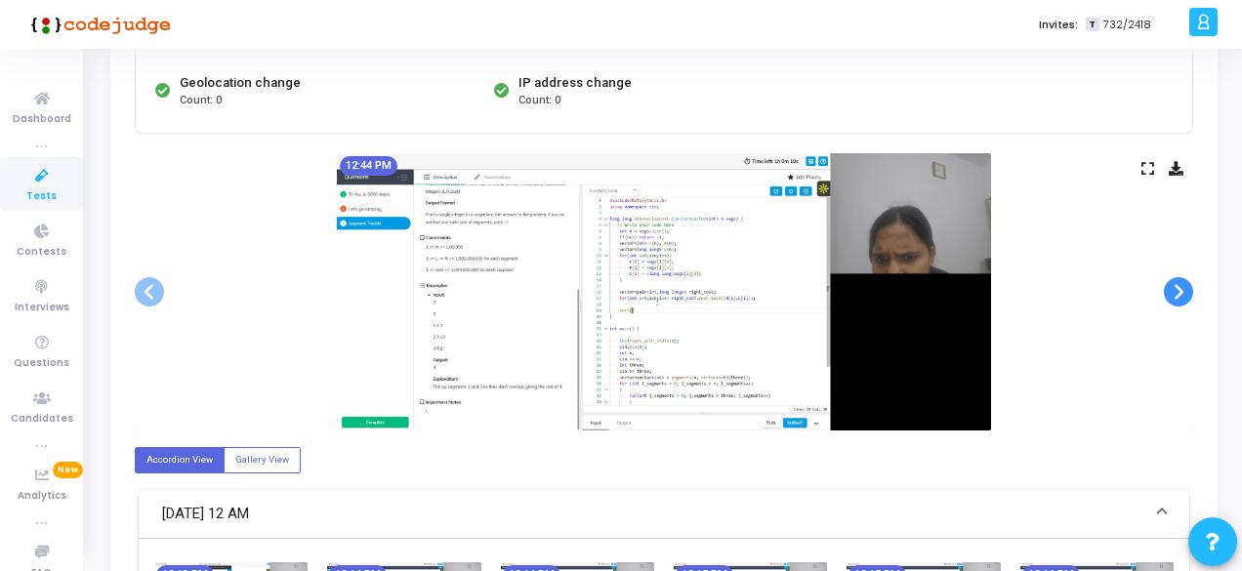
click at [1167, 285] on span at bounding box center [1178, 291] width 29 height 29
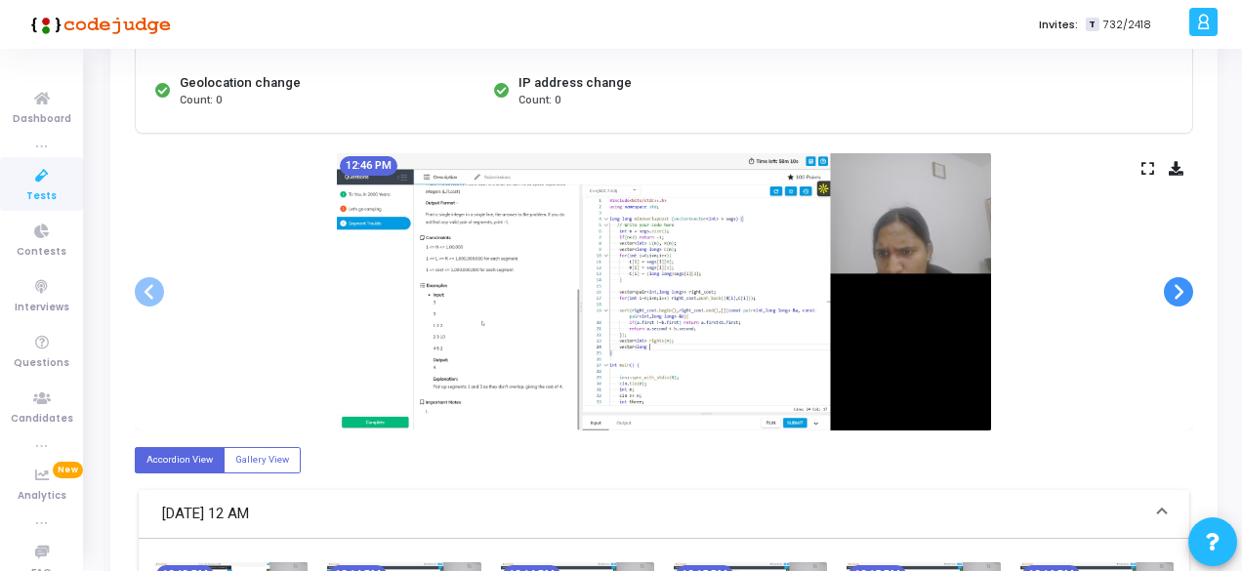
click at [1167, 285] on span at bounding box center [1178, 291] width 29 height 29
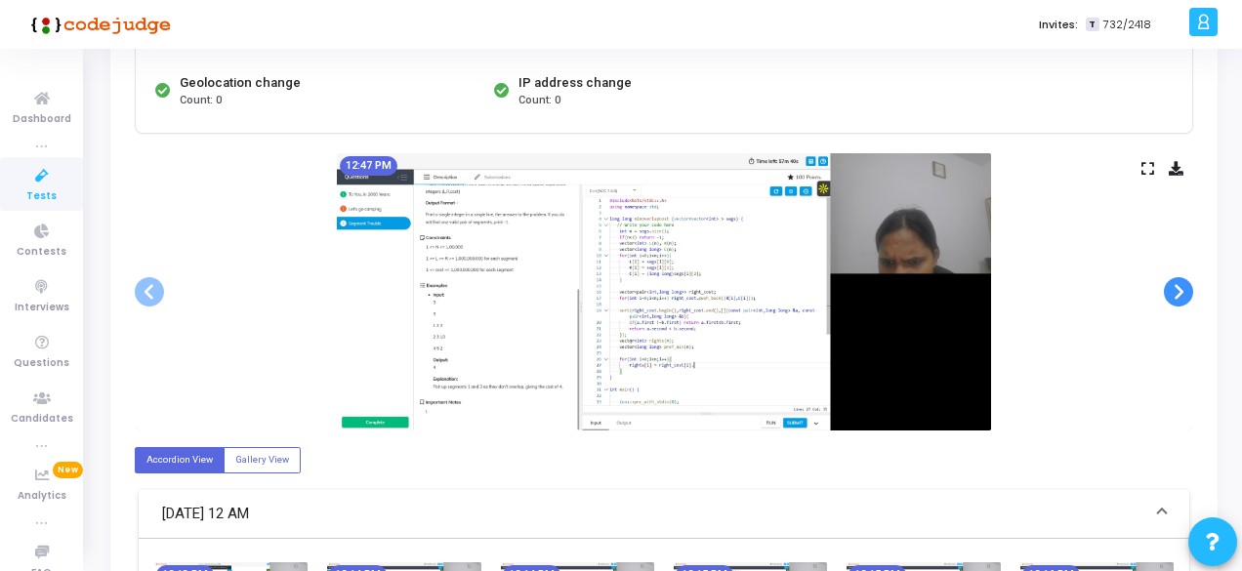
click at [1167, 285] on span at bounding box center [1178, 291] width 29 height 29
click at [1189, 281] on span at bounding box center [1178, 291] width 29 height 29
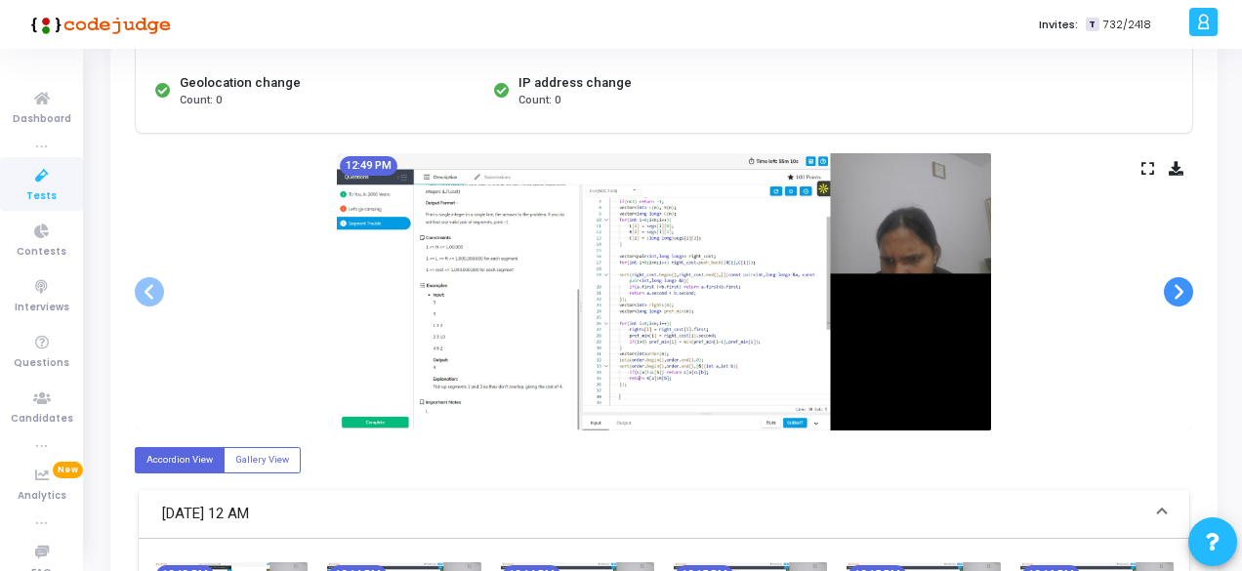
click at [1189, 281] on span at bounding box center [1178, 291] width 29 height 29
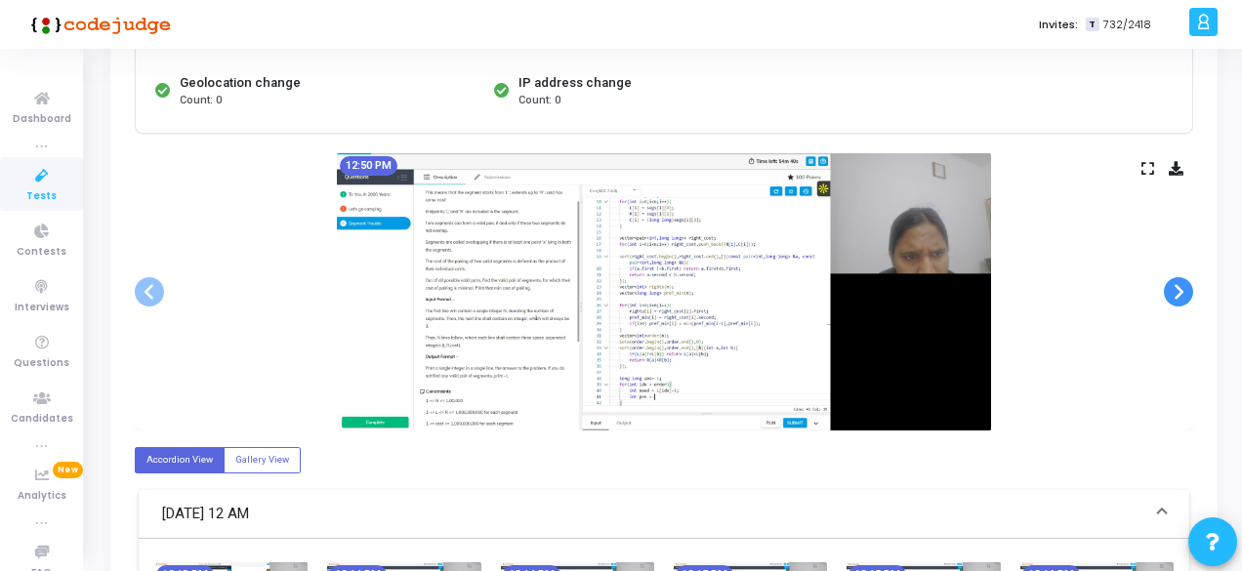
click at [1189, 281] on span at bounding box center [1178, 291] width 29 height 29
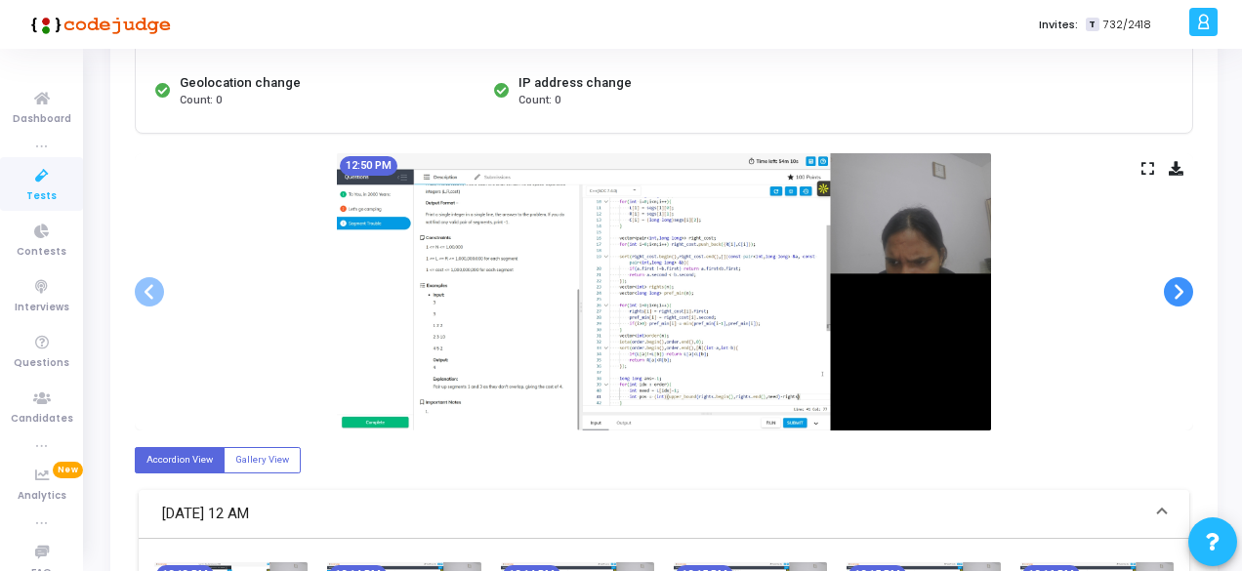
click at [1189, 281] on span at bounding box center [1178, 291] width 29 height 29
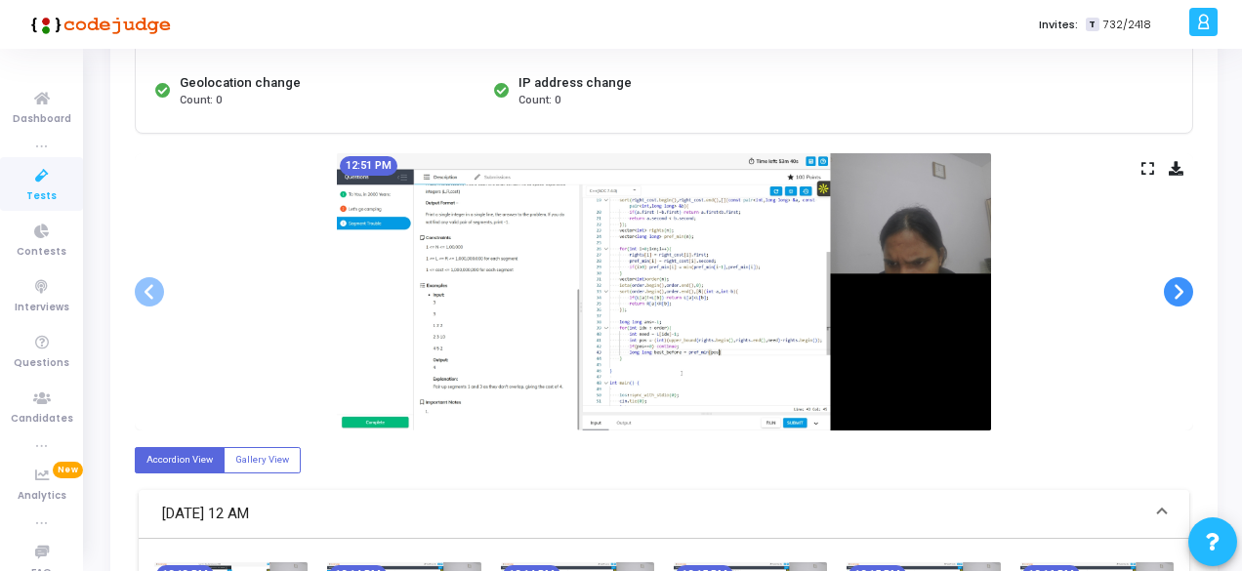
click at [1189, 281] on span at bounding box center [1178, 291] width 29 height 29
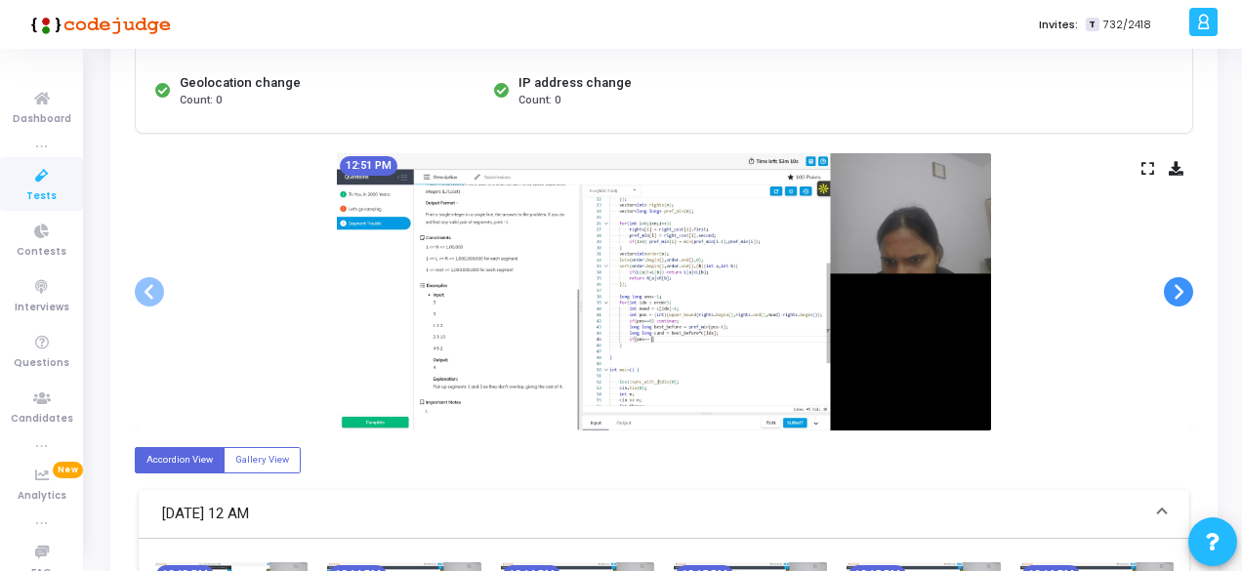
click at [1189, 281] on span at bounding box center [1178, 291] width 29 height 29
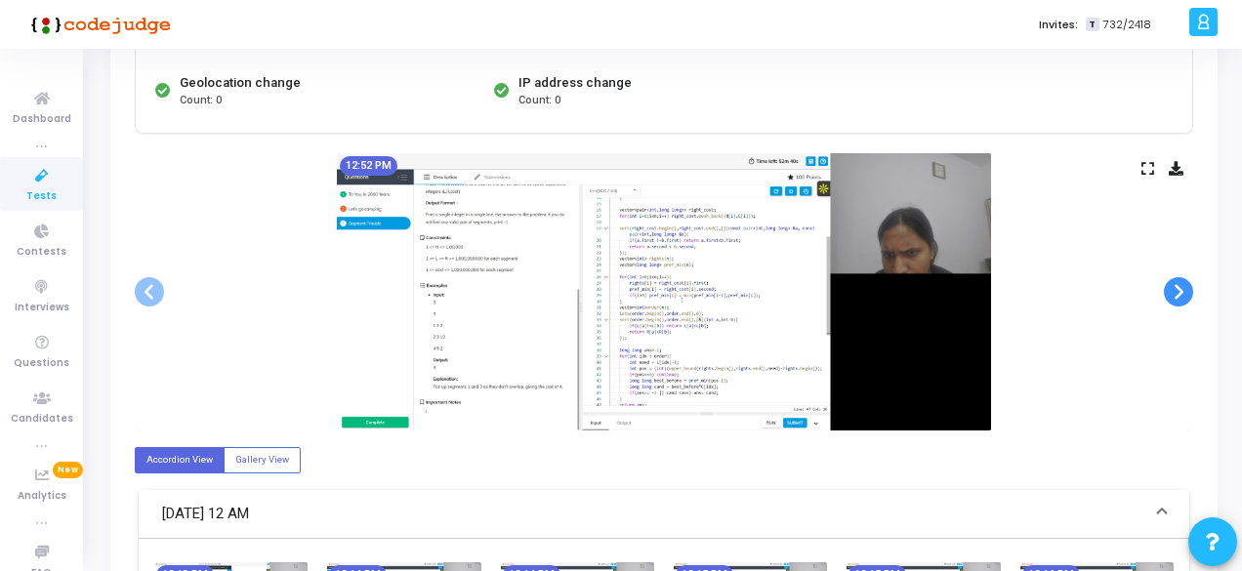
click at [1189, 281] on span at bounding box center [1178, 291] width 29 height 29
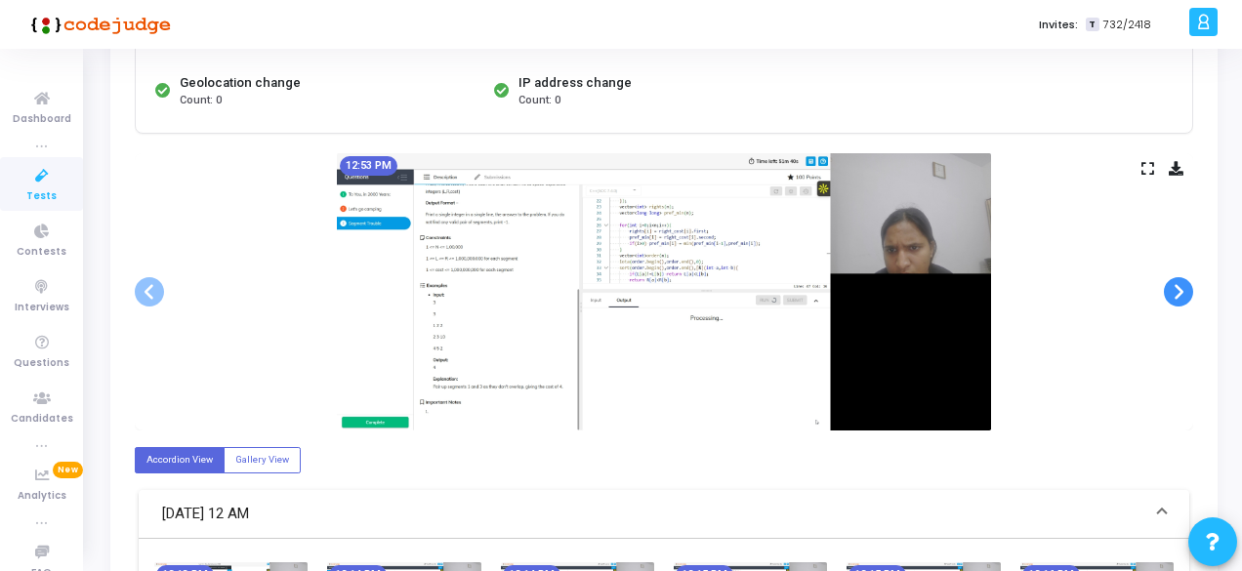
click at [1189, 281] on span at bounding box center [1178, 291] width 29 height 29
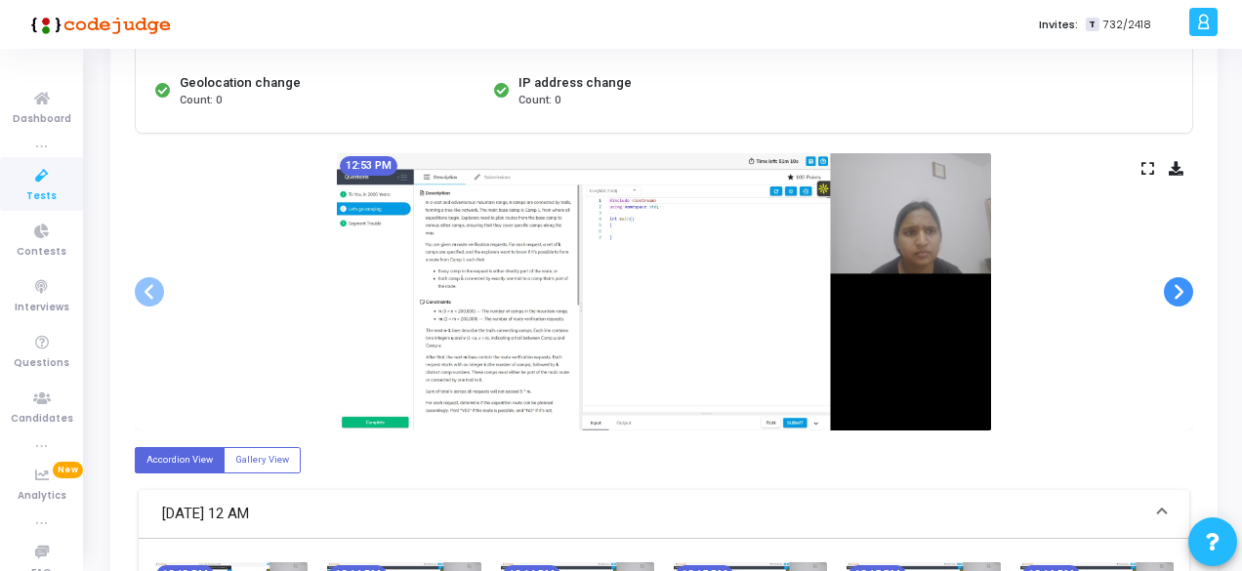
click at [1189, 281] on span at bounding box center [1178, 291] width 29 height 29
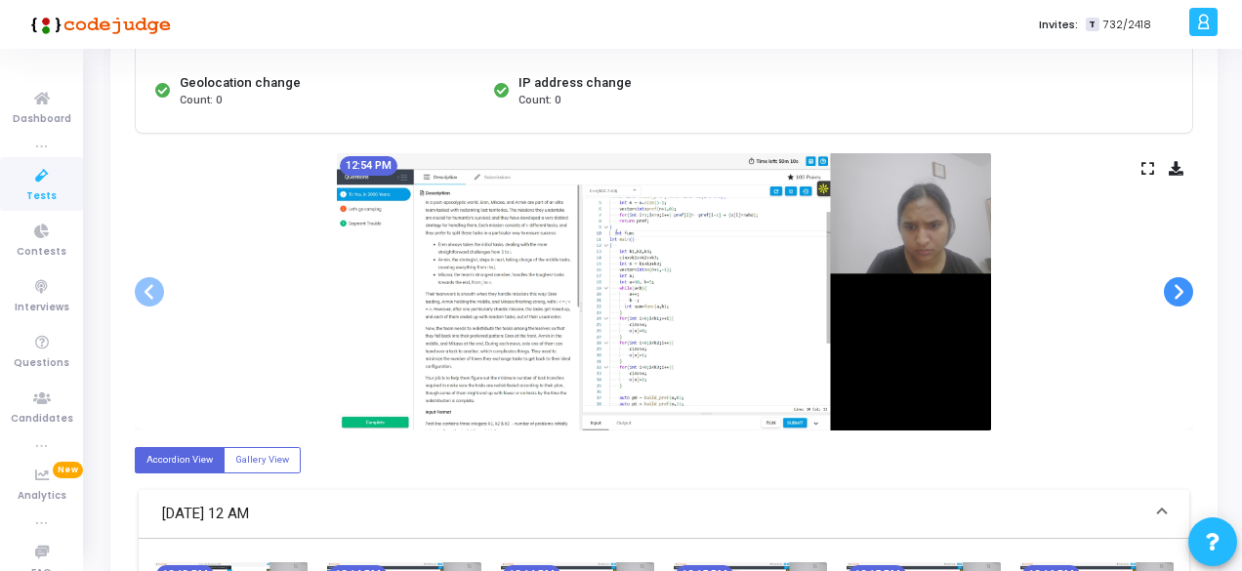
click at [1189, 281] on span at bounding box center [1178, 291] width 29 height 29
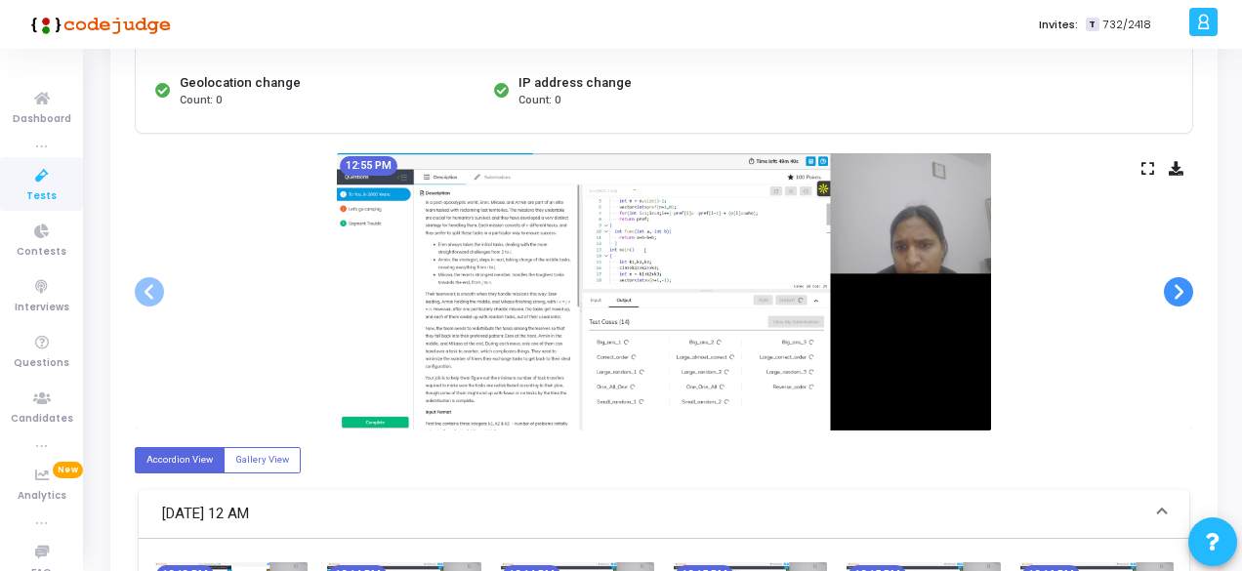
click at [1189, 281] on span at bounding box center [1178, 291] width 29 height 29
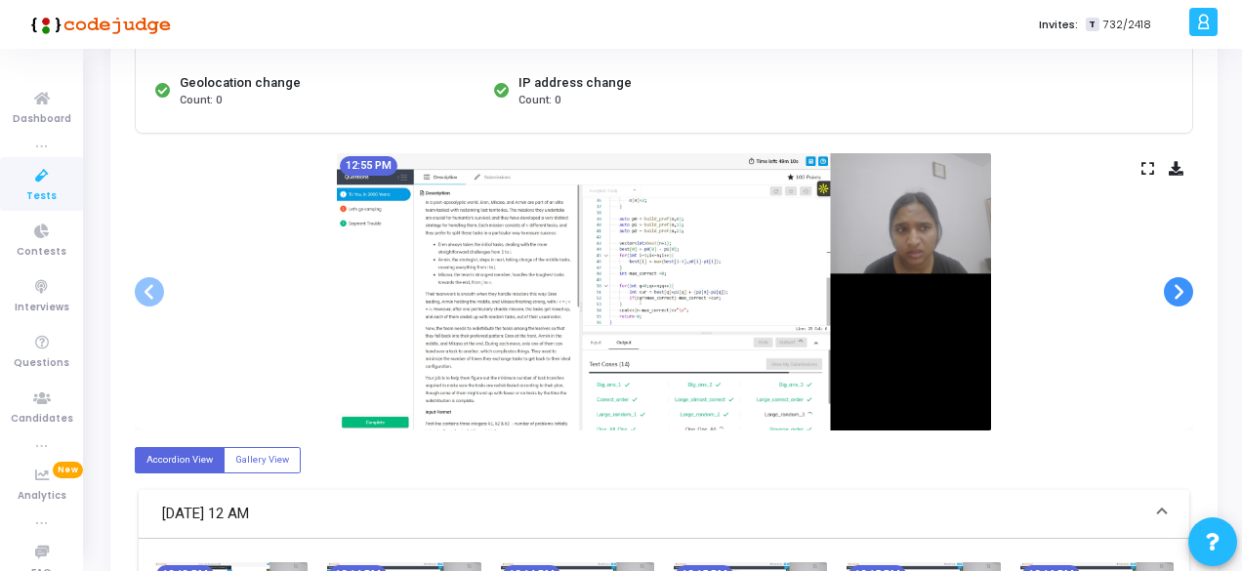
click at [1189, 281] on span at bounding box center [1178, 291] width 29 height 29
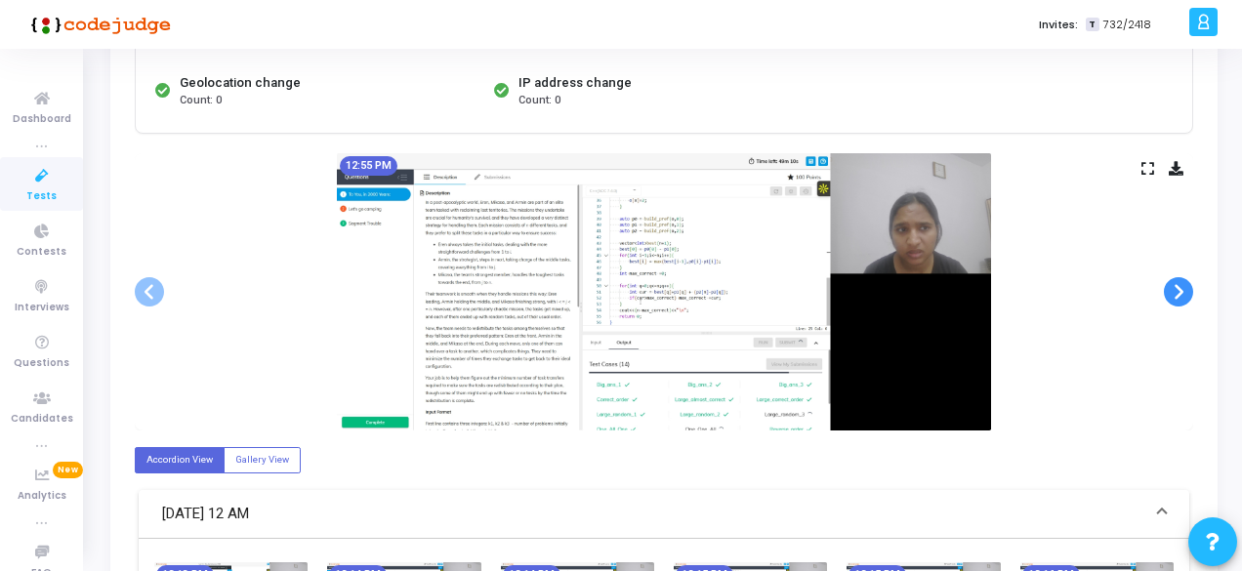
click at [1189, 281] on span at bounding box center [1178, 291] width 29 height 29
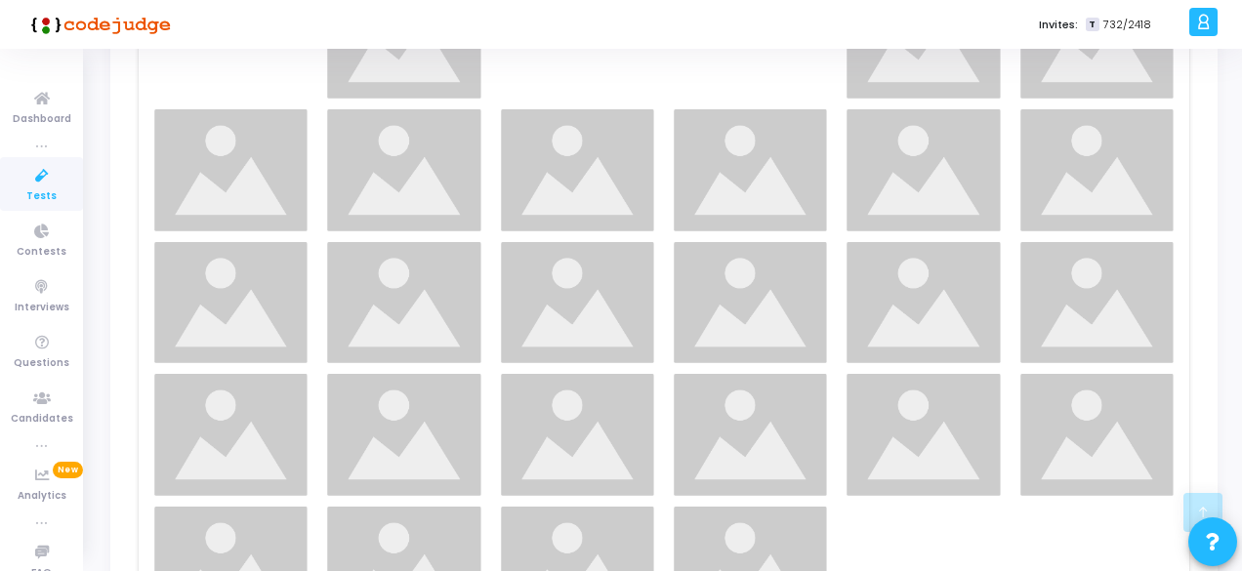
scroll to position [2237, 0]
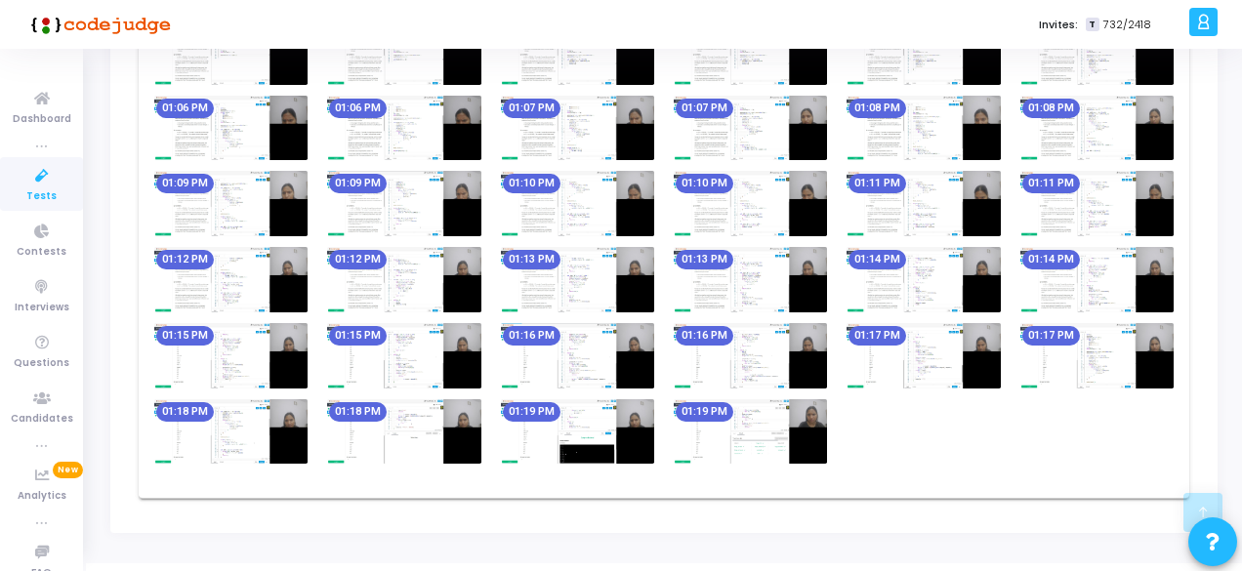
click at [581, 390] on div "01:00 PM 01:00 PM 01:01 PM 01:01 PM 01:02 PM 01:02 PM 01:03 PM 01:03 PM 01:04 P…" at bounding box center [664, 208] width 1039 height 531
click at [598, 323] on img at bounding box center [577, 355] width 153 height 65
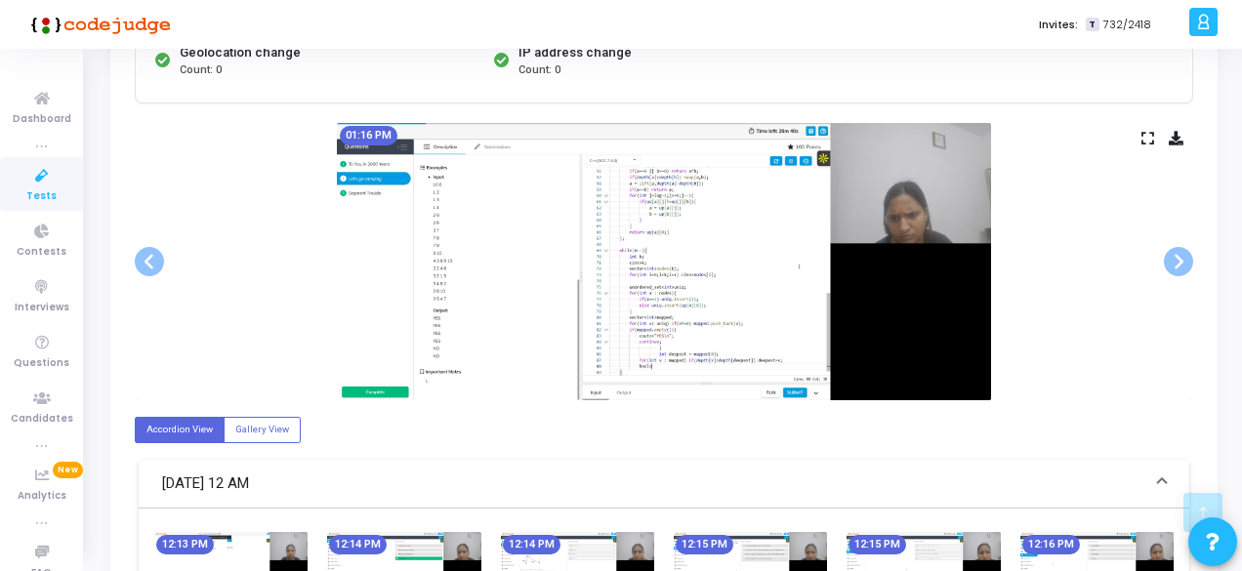
scroll to position [293, 0]
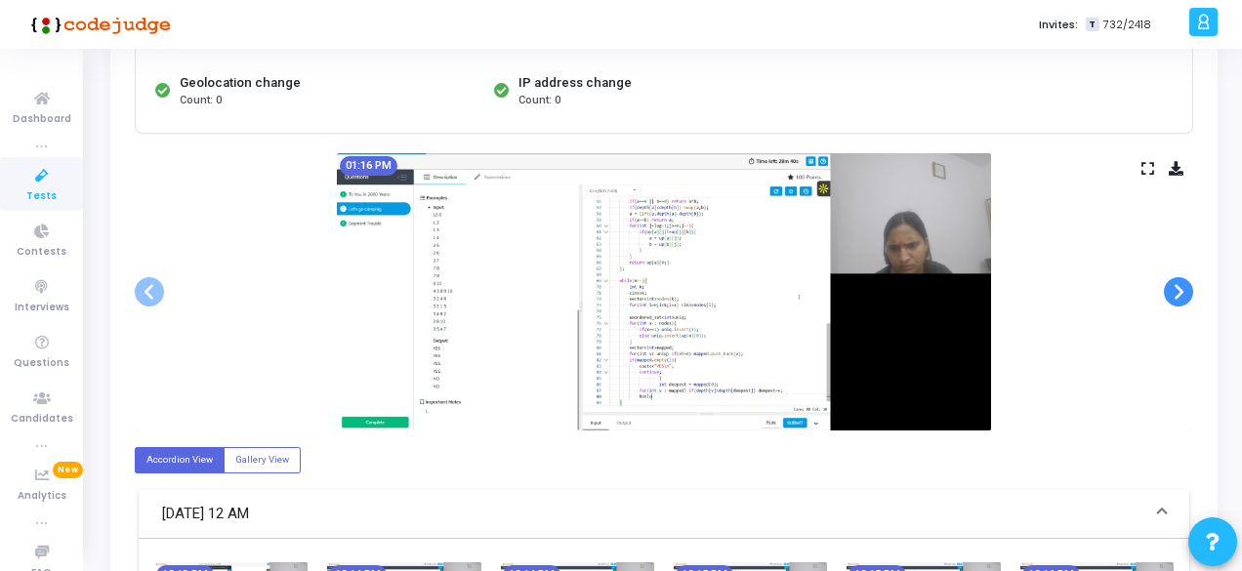
click at [1180, 286] on span at bounding box center [1178, 291] width 29 height 29
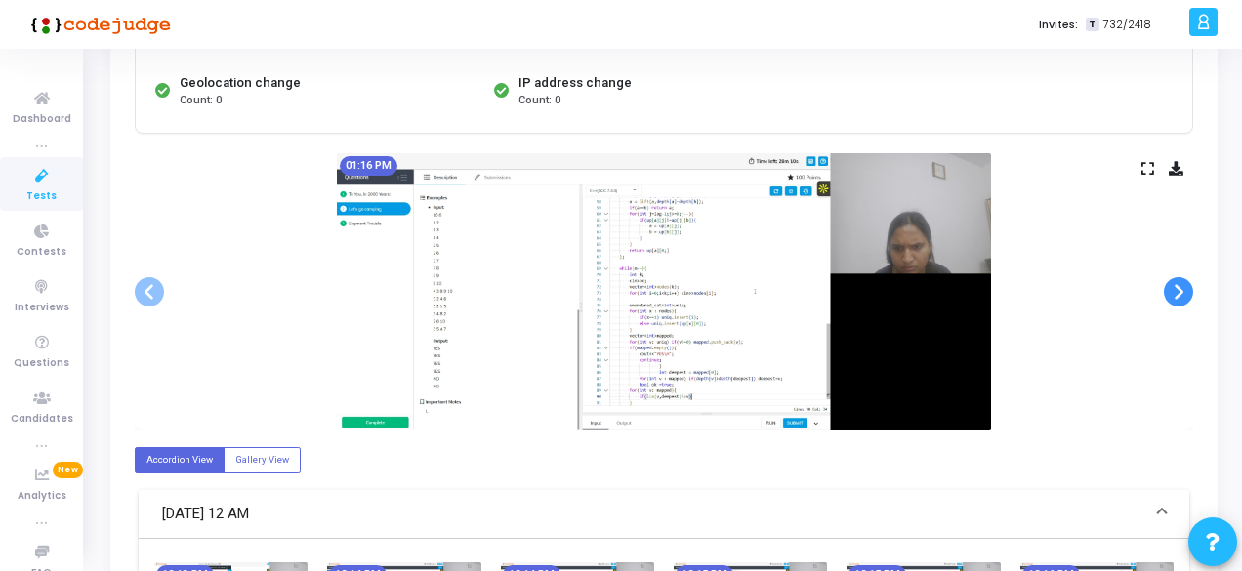
click at [1180, 286] on span at bounding box center [1178, 291] width 29 height 29
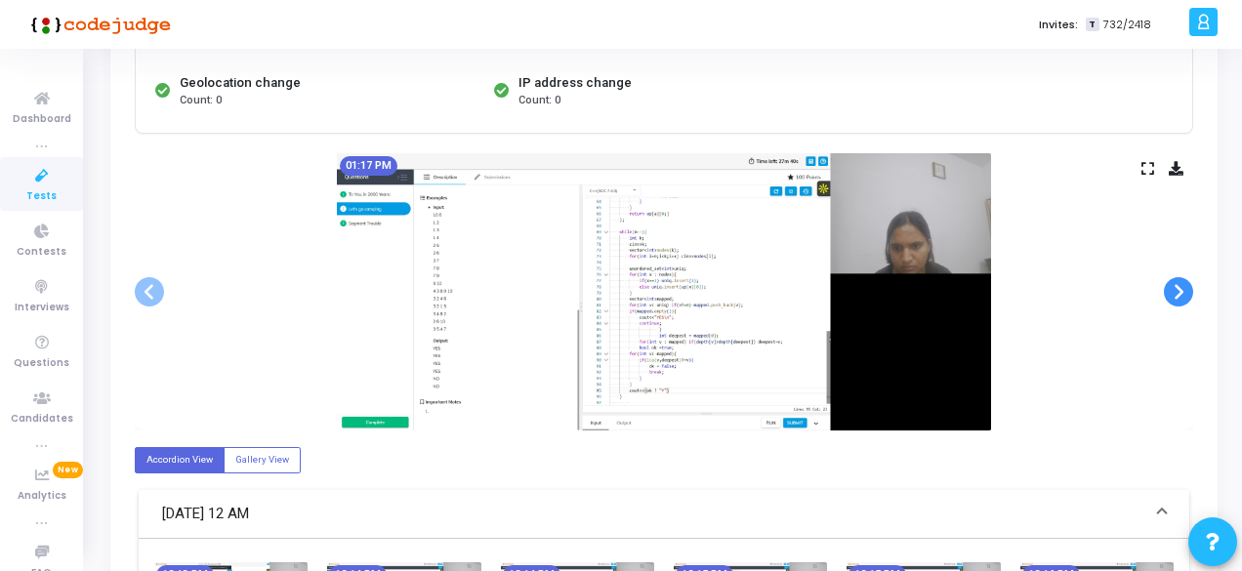
click at [1180, 286] on span at bounding box center [1178, 291] width 29 height 29
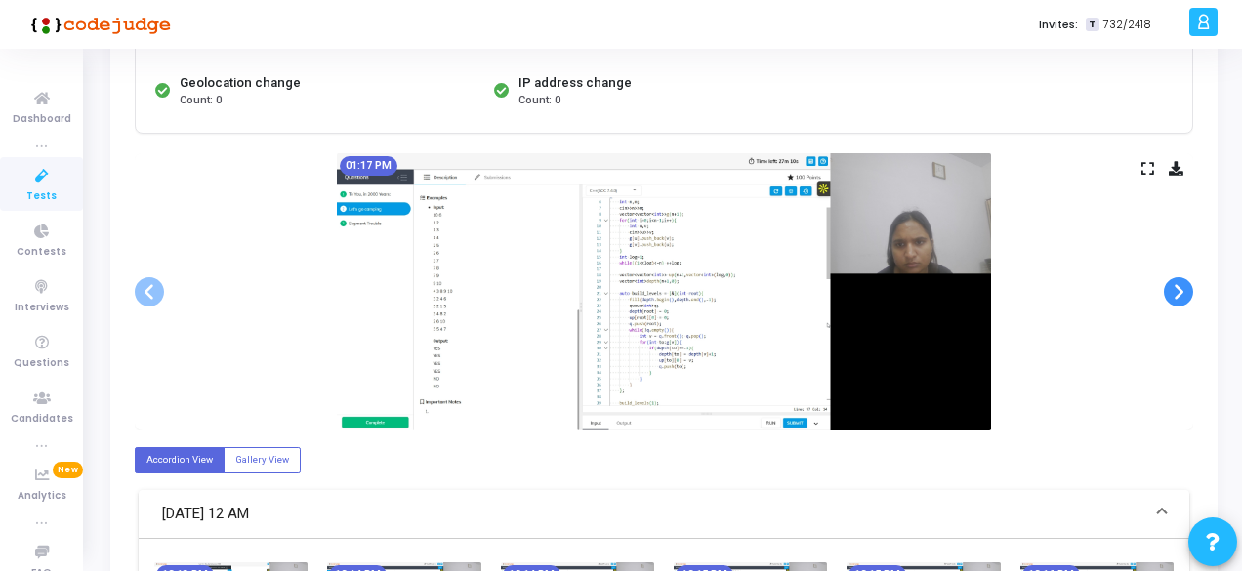
click at [1180, 286] on span at bounding box center [1178, 291] width 29 height 29
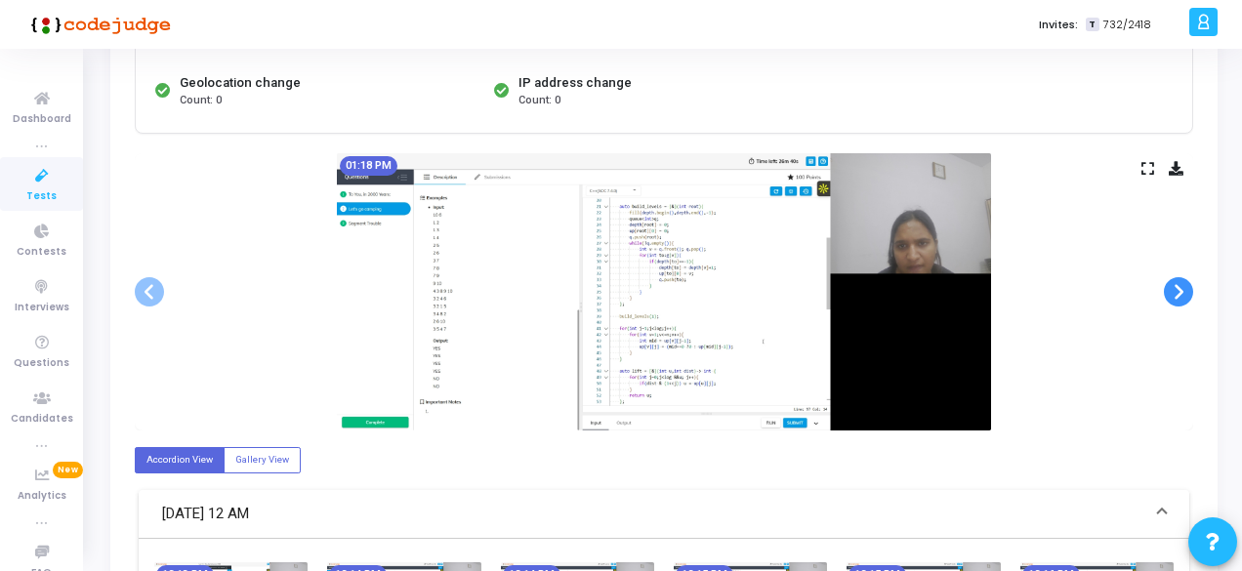
click at [1180, 286] on span at bounding box center [1178, 291] width 29 height 29
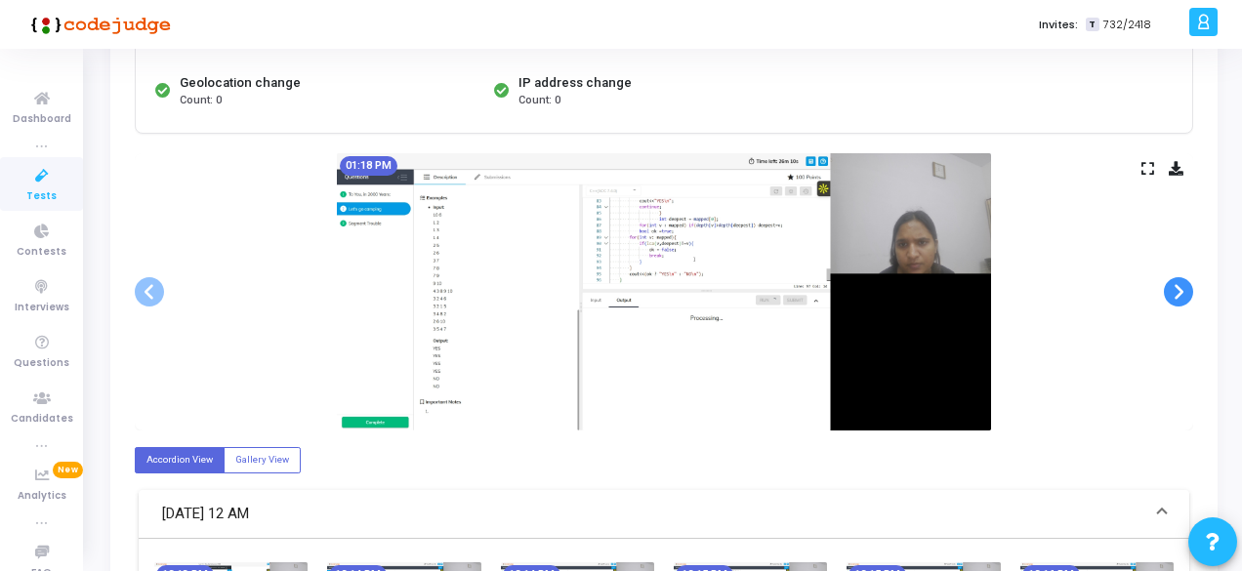
click at [1180, 286] on span at bounding box center [1178, 291] width 29 height 29
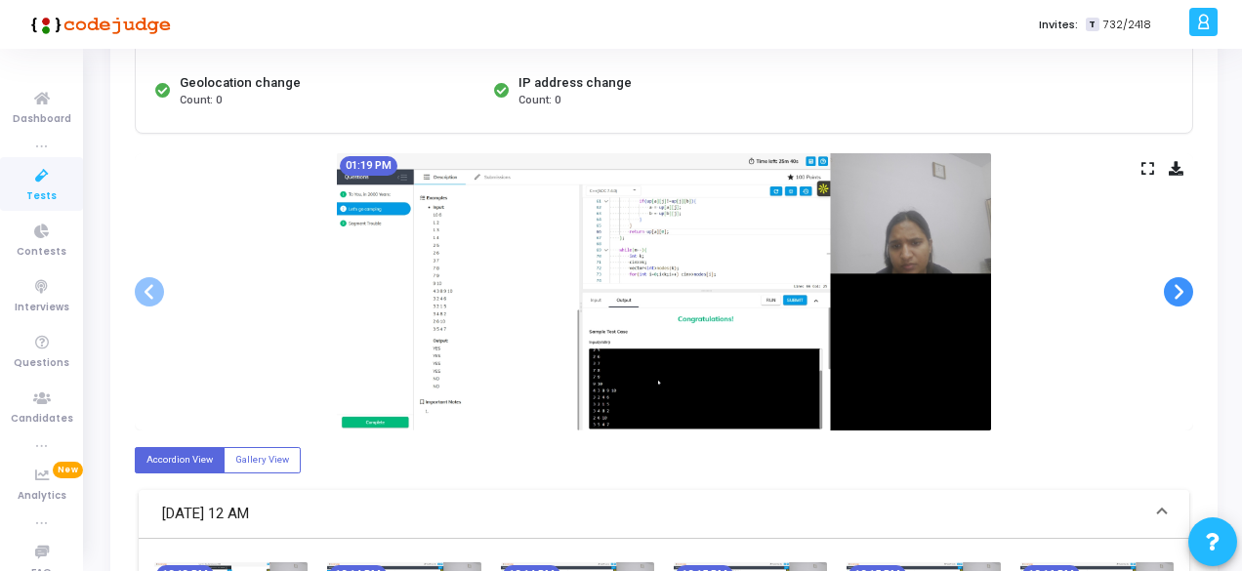
click at [1186, 294] on span at bounding box center [1178, 291] width 29 height 29
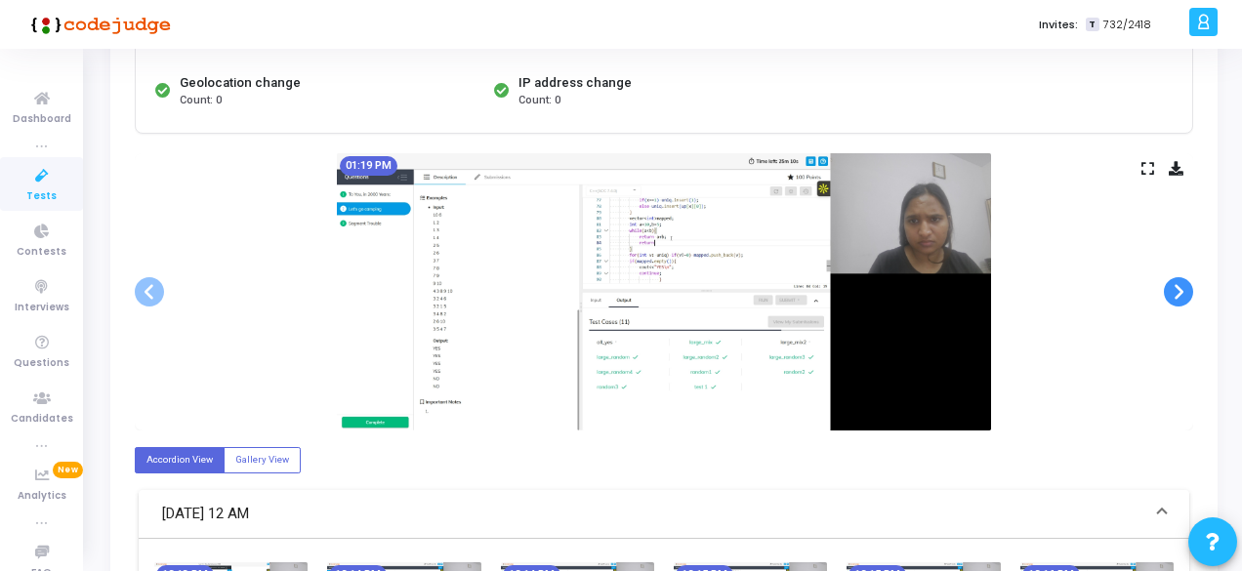
click at [1186, 294] on span at bounding box center [1178, 291] width 29 height 29
click at [1182, 293] on span at bounding box center [1178, 291] width 29 height 29
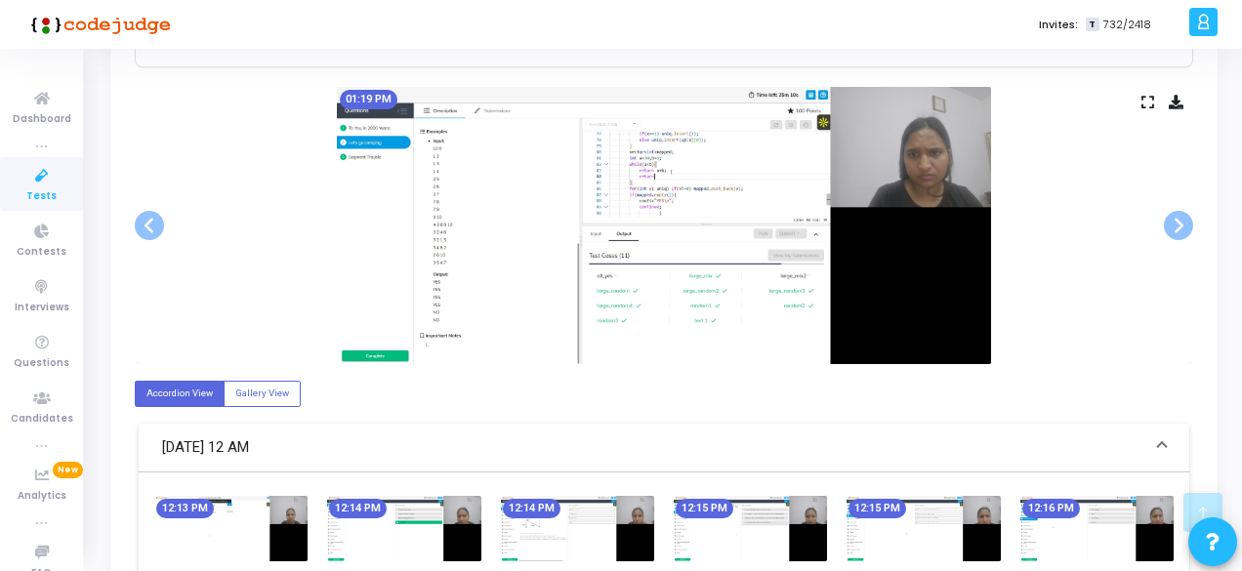
scroll to position [391, 0]
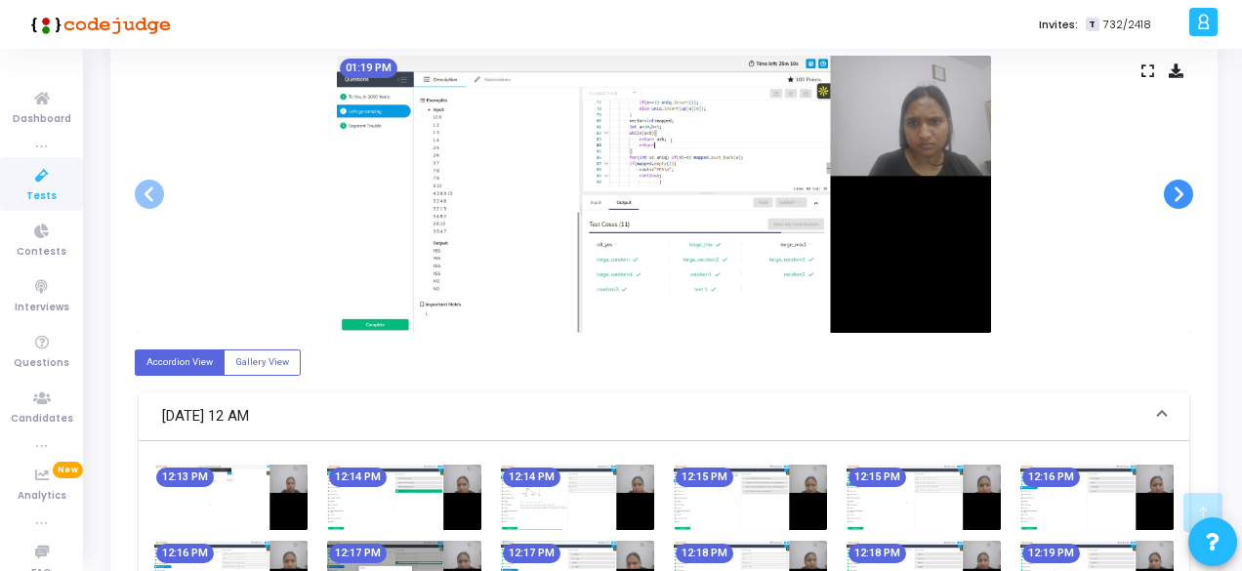
click at [1180, 187] on span at bounding box center [1178, 194] width 29 height 29
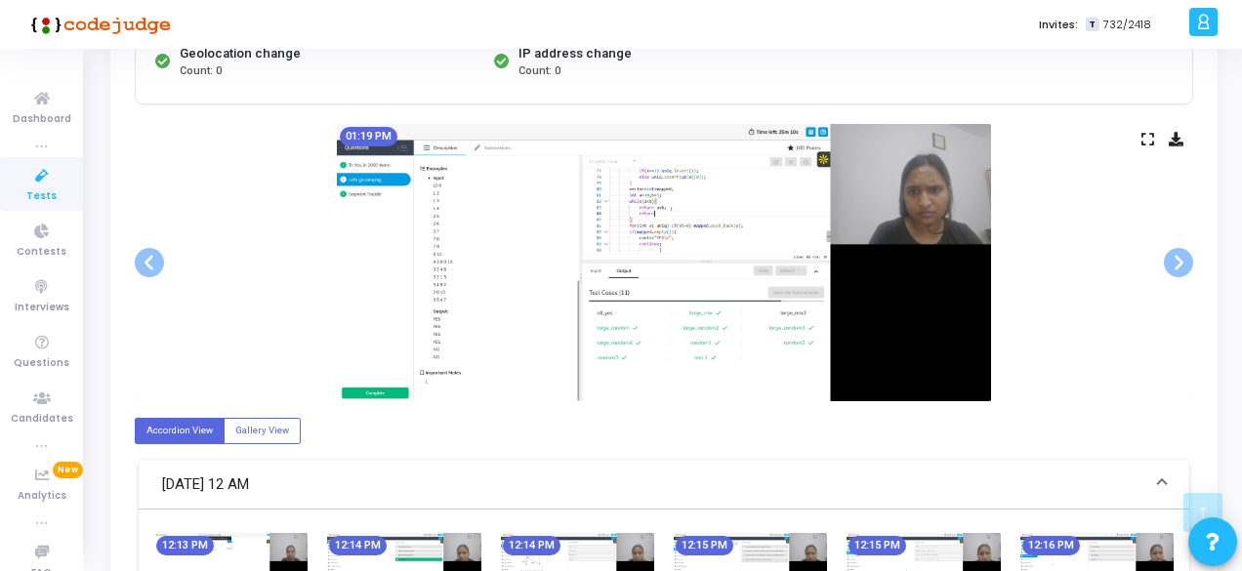
scroll to position [293, 0]
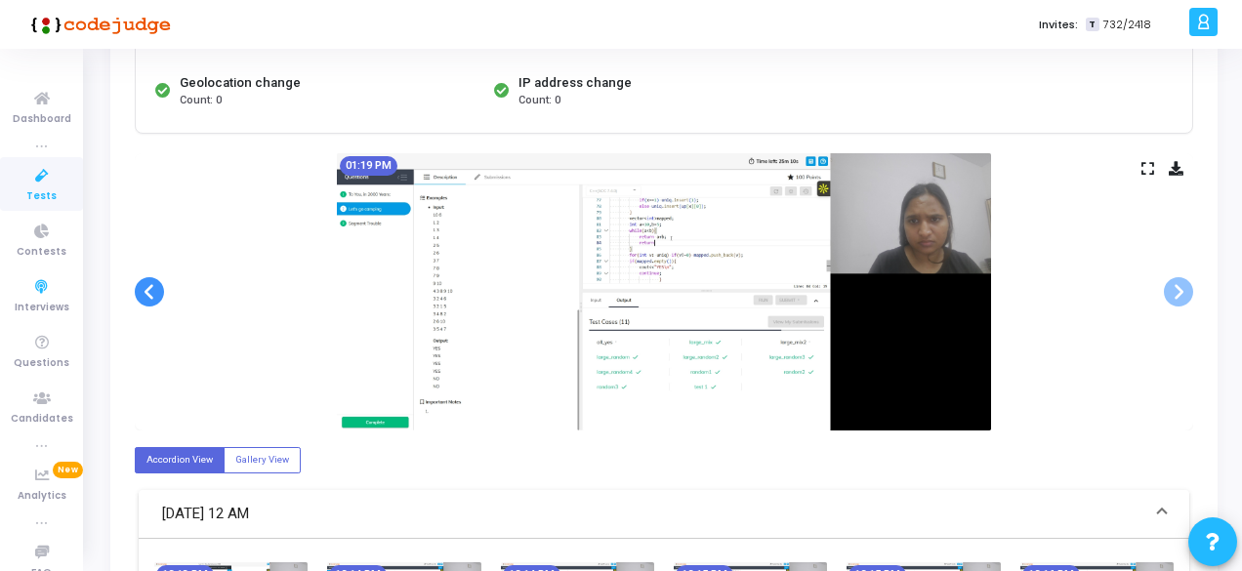
click at [152, 288] on span at bounding box center [149, 291] width 29 height 29
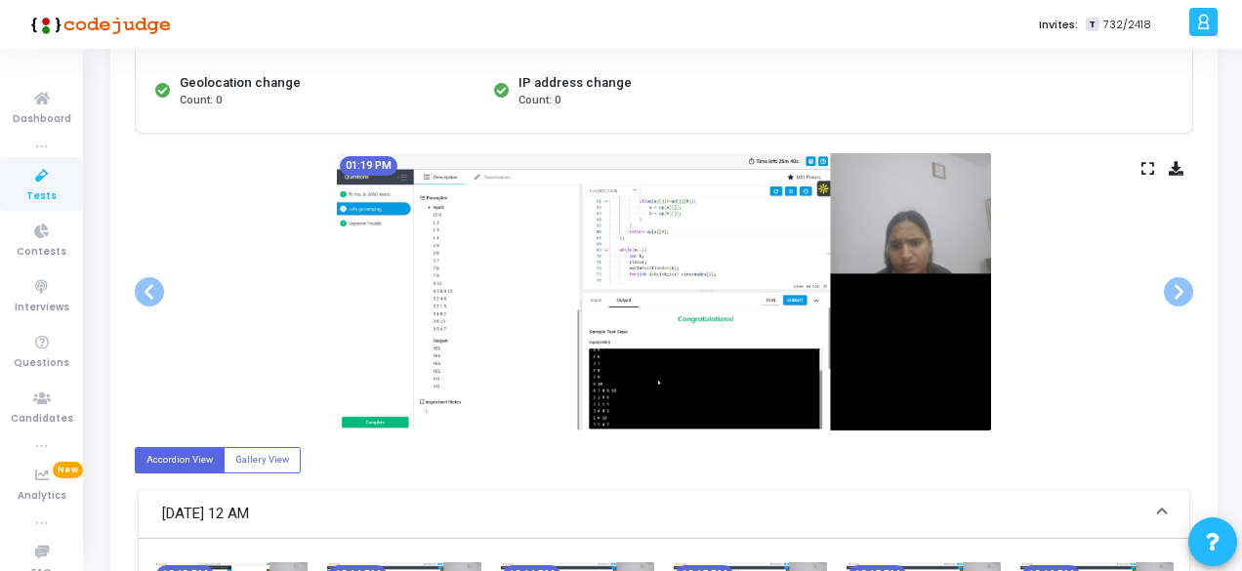
click at [605, 300] on img at bounding box center [664, 291] width 654 height 277
click at [1186, 281] on span at bounding box center [1178, 291] width 29 height 29
